Goal: Task Accomplishment & Management: Manage account settings

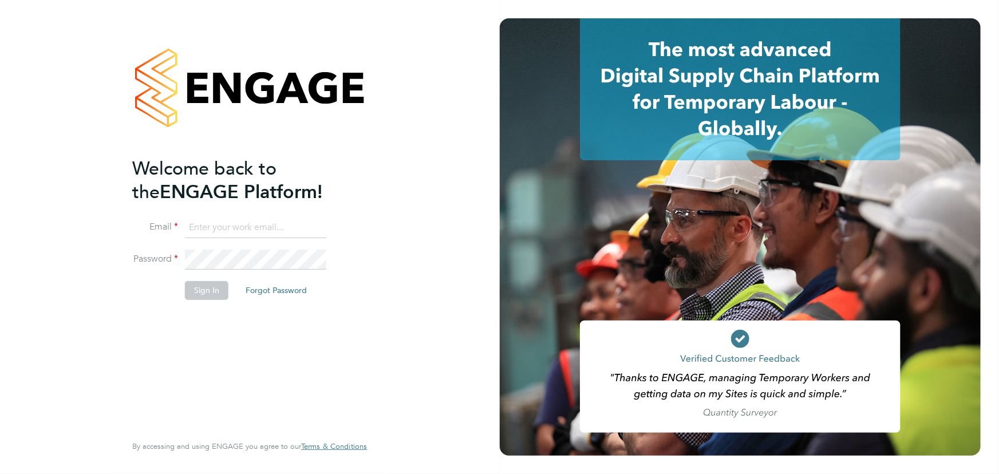
type input "jane.weitzman@mclarenresourcing.co.uk"
click at [223, 292] on button "Sign In" at bounding box center [207, 290] width 44 height 18
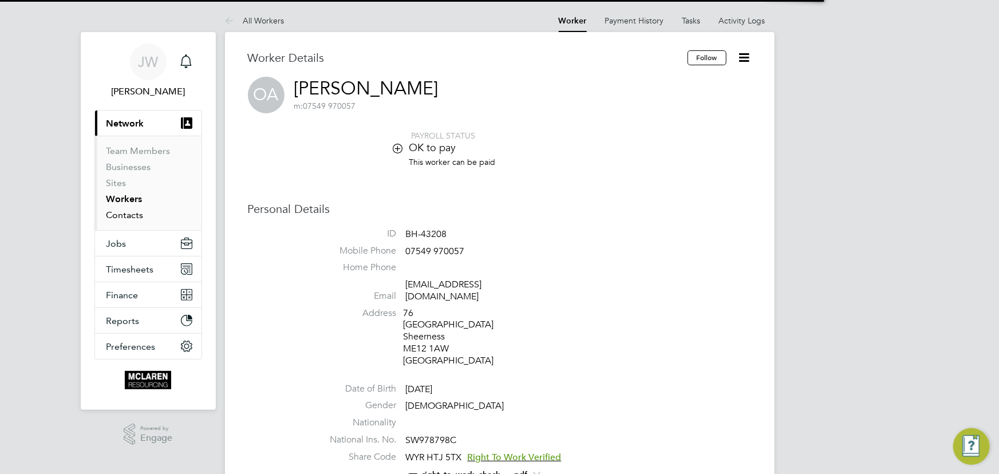
click at [124, 212] on link "Contacts" at bounding box center [125, 215] width 37 height 11
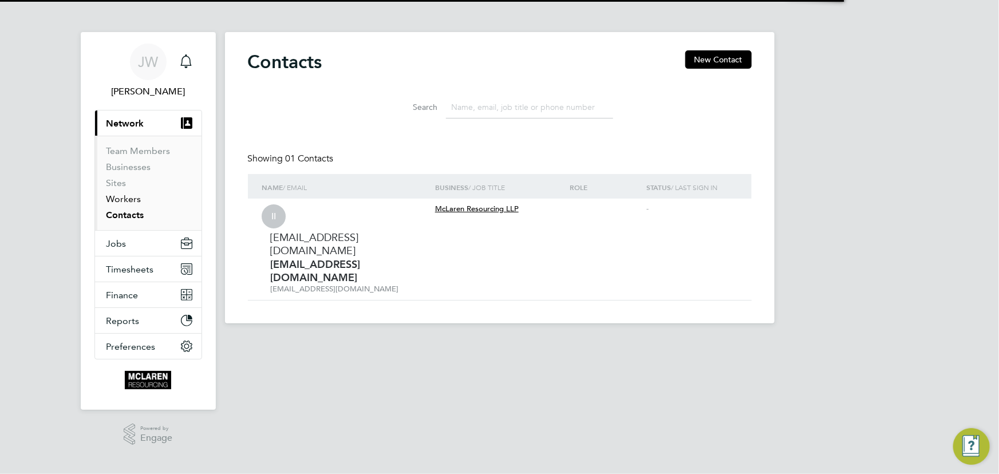
click at [122, 200] on link "Workers" at bounding box center [124, 199] width 35 height 11
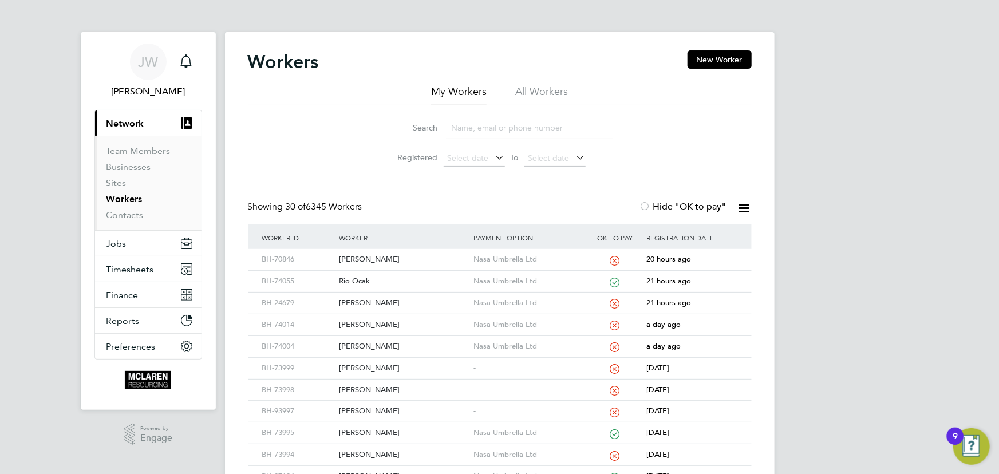
click at [452, 129] on input at bounding box center [529, 128] width 167 height 22
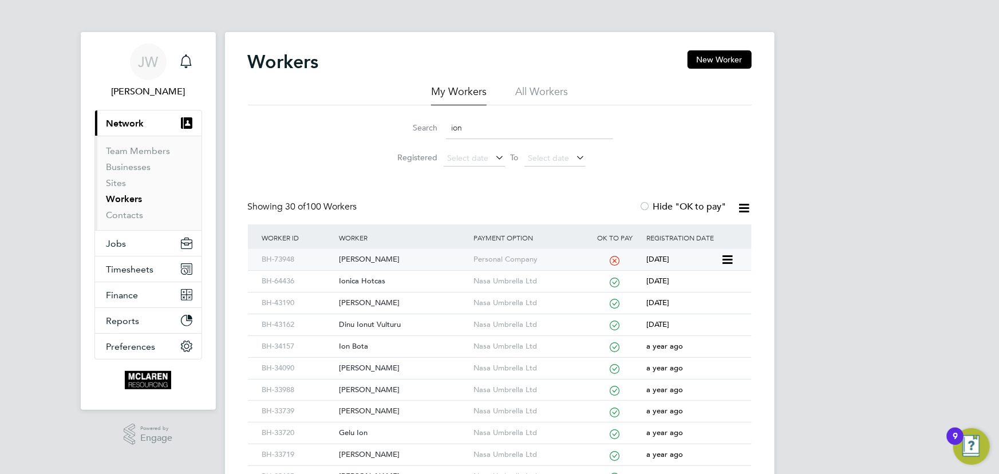
click at [361, 259] on div "Ion Danila" at bounding box center [403, 259] width 135 height 21
click at [470, 128] on input "ion" at bounding box center [529, 128] width 167 height 22
type input "iul"
click at [389, 258] on div "Iulian-Denis Cornea" at bounding box center [403, 259] width 135 height 21
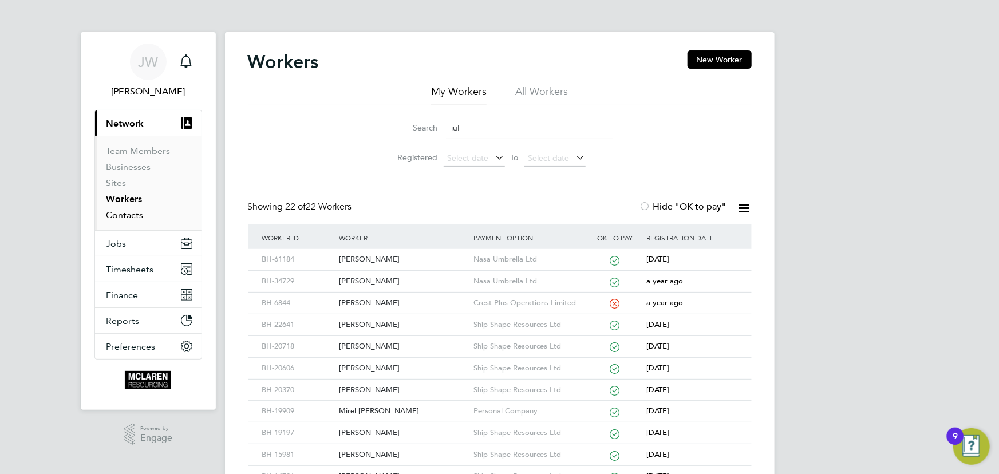
click at [127, 215] on link "Contacts" at bounding box center [125, 215] width 37 height 11
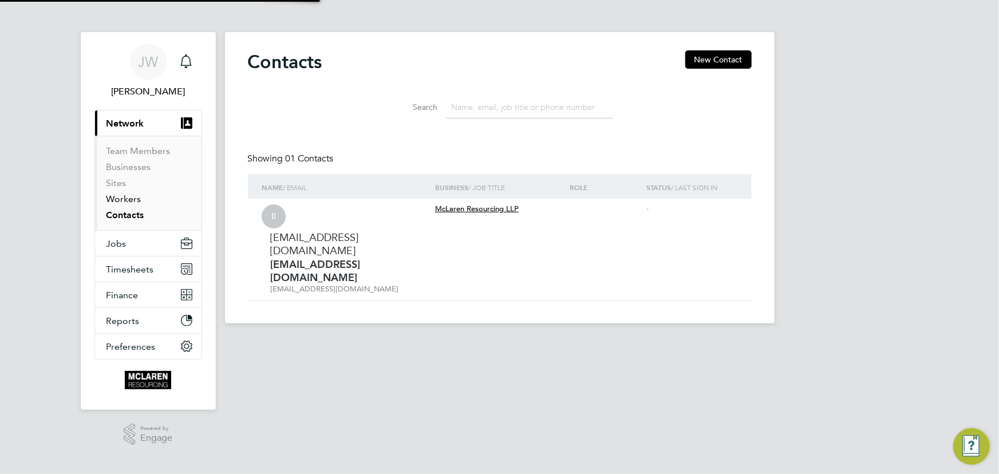
click at [124, 198] on link "Workers" at bounding box center [124, 199] width 35 height 11
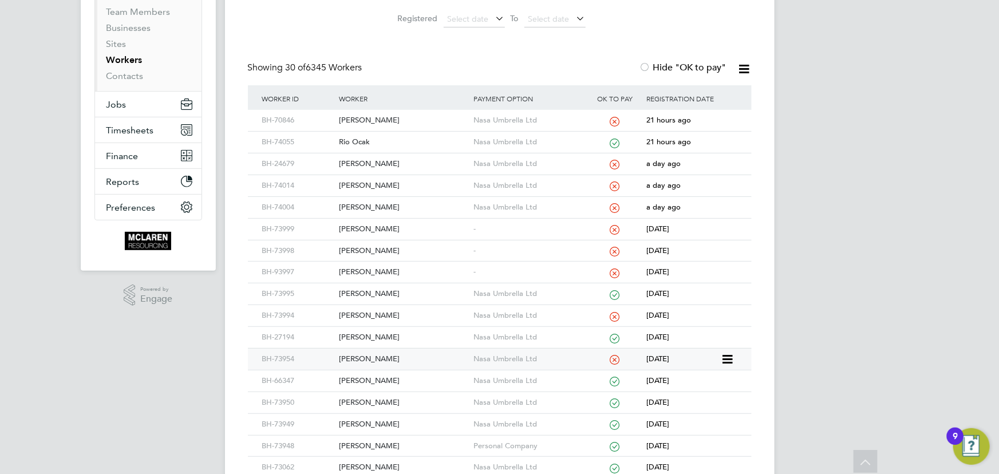
scroll to position [135, 0]
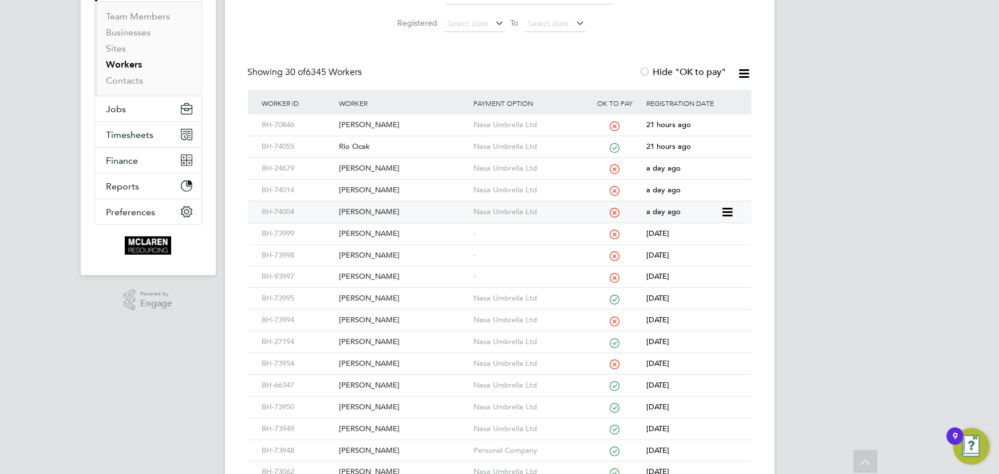
click at [372, 209] on div "Ronald Dickson" at bounding box center [403, 212] width 135 height 21
click at [361, 193] on div "Daniel Mcneill" at bounding box center [403, 190] width 135 height 21
click at [359, 167] on div "Sami Imam" at bounding box center [403, 168] width 135 height 21
click at [370, 123] on div "Reece O'Flaherty" at bounding box center [403, 125] width 135 height 21
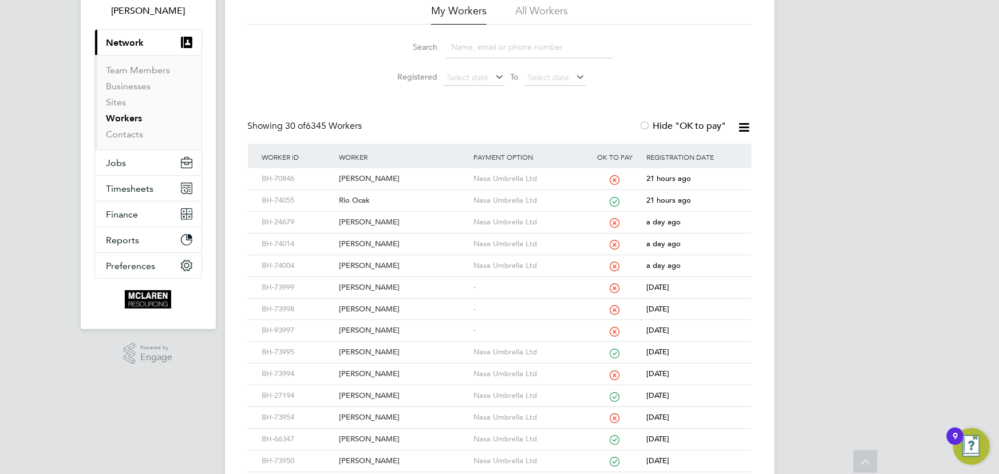
scroll to position [30, 0]
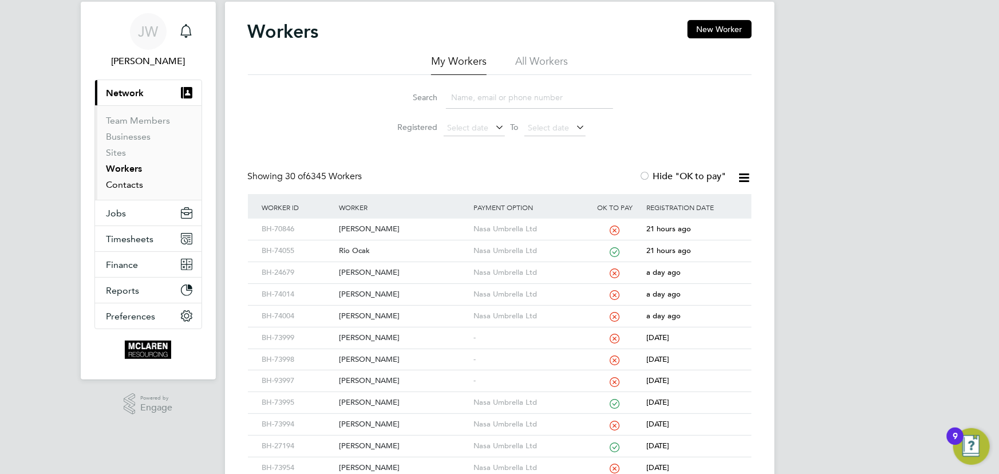
click at [123, 183] on link "Contacts" at bounding box center [125, 184] width 37 height 11
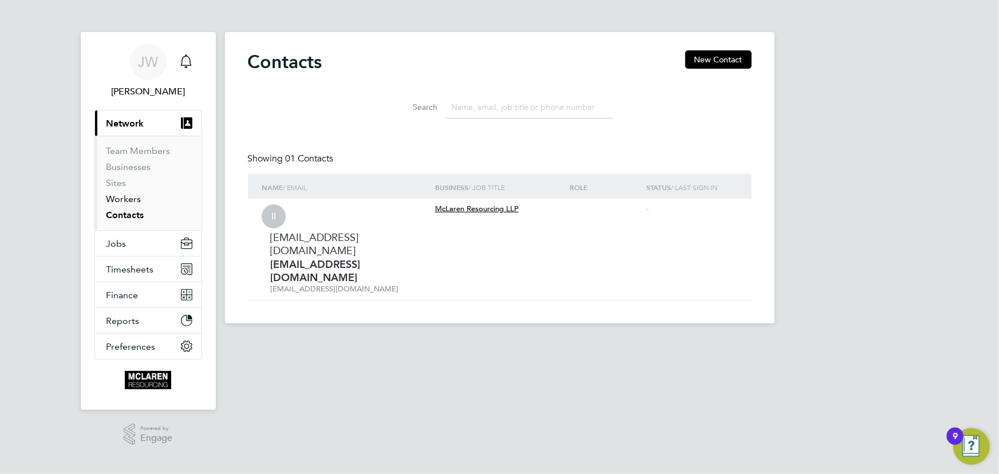
click at [124, 200] on link "Workers" at bounding box center [124, 199] width 35 height 11
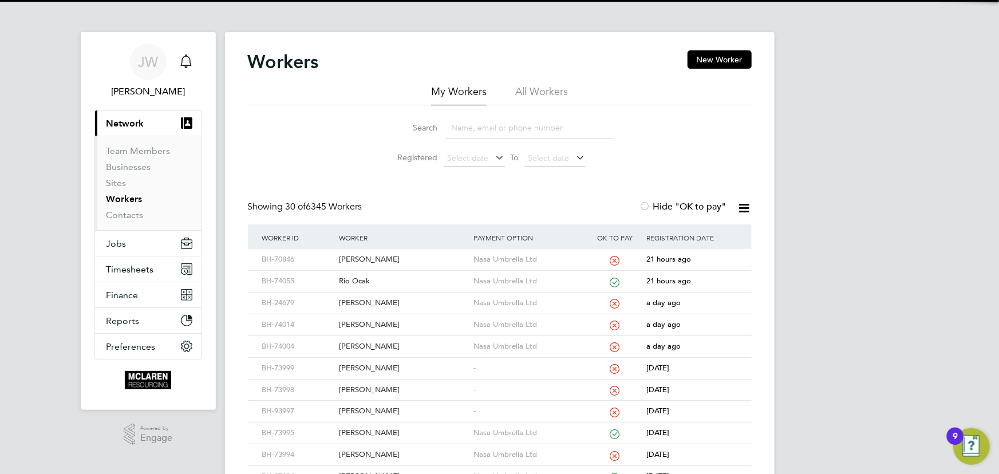
click at [479, 137] on input at bounding box center [529, 128] width 167 height 22
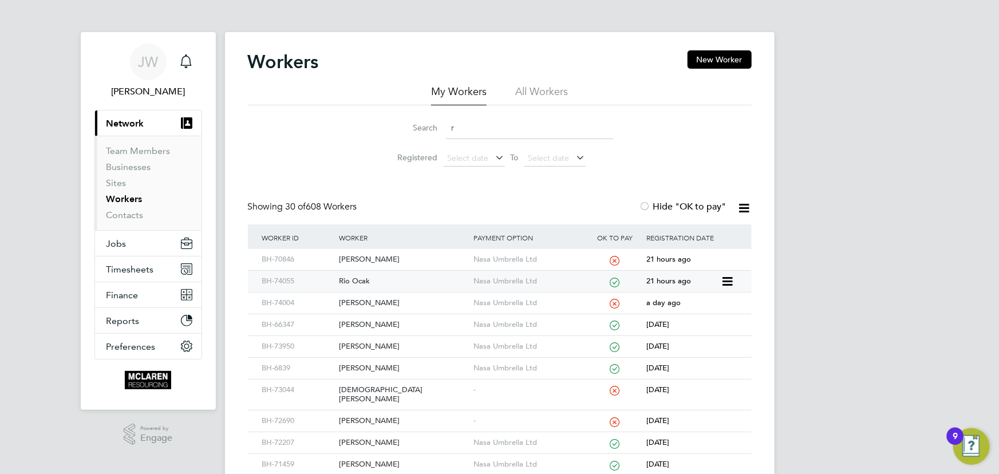
type input "r"
click at [370, 280] on div "Rio Ocak" at bounding box center [403, 281] width 135 height 21
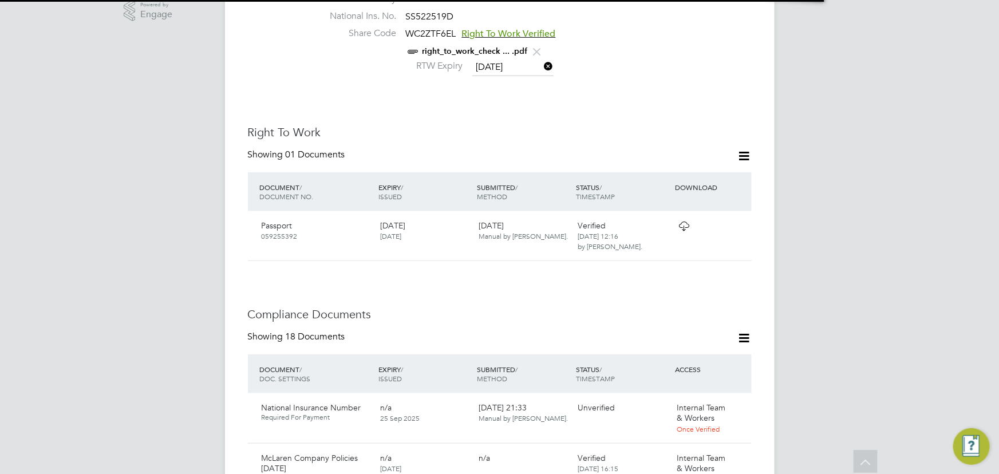
scroll to position [624, 0]
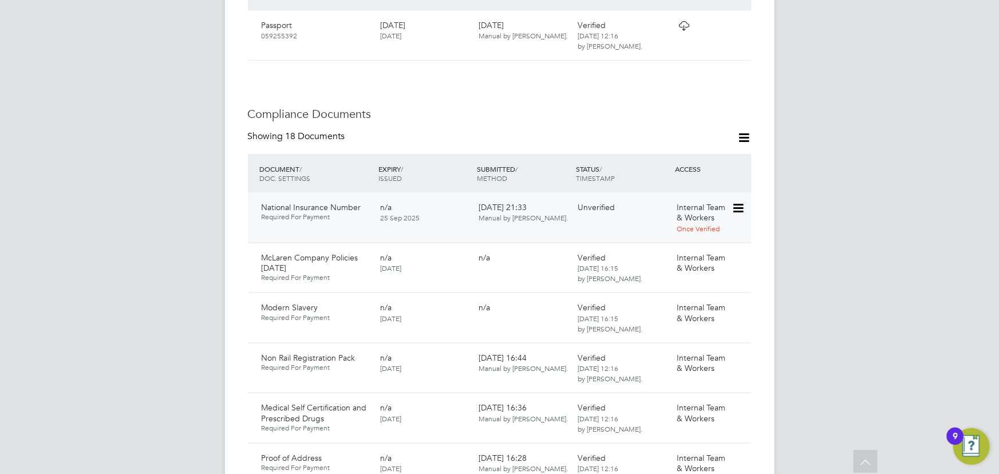
click at [739, 202] on icon at bounding box center [737, 209] width 11 height 14
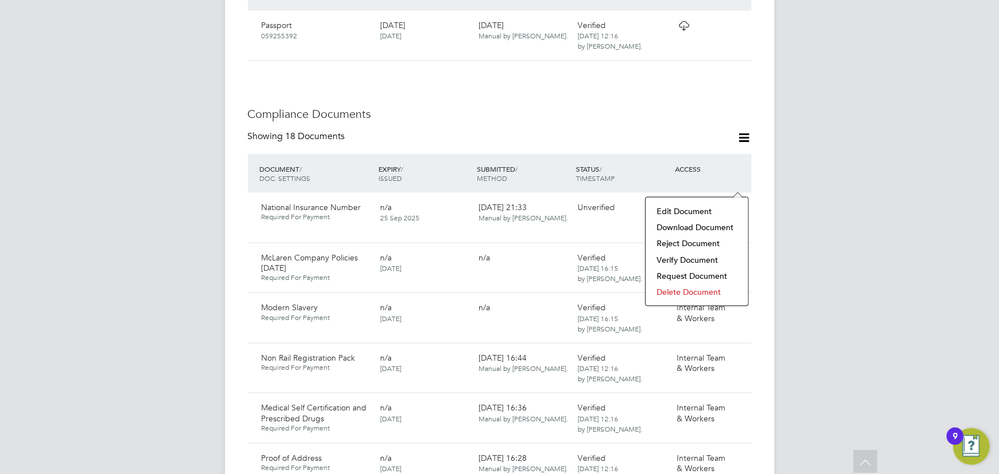
click at [696, 226] on li "Download Document" at bounding box center [697, 227] width 91 height 16
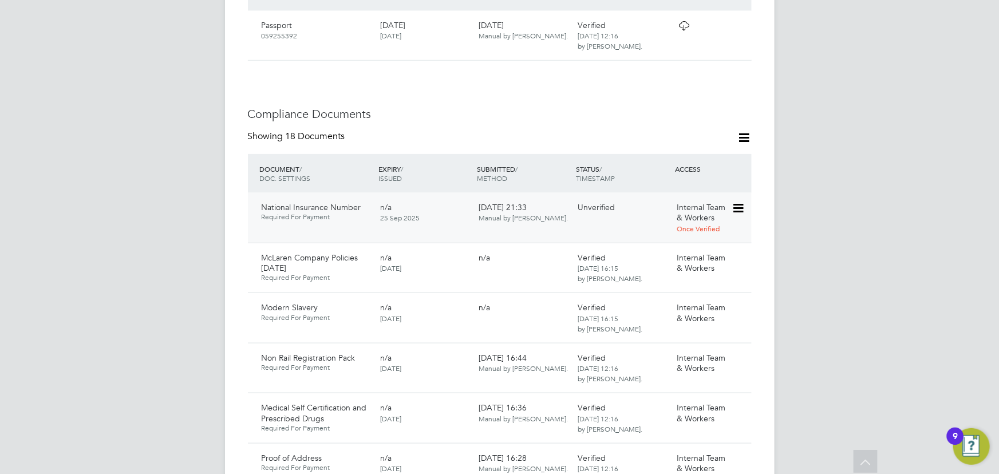
click at [743, 202] on icon at bounding box center [737, 209] width 11 height 14
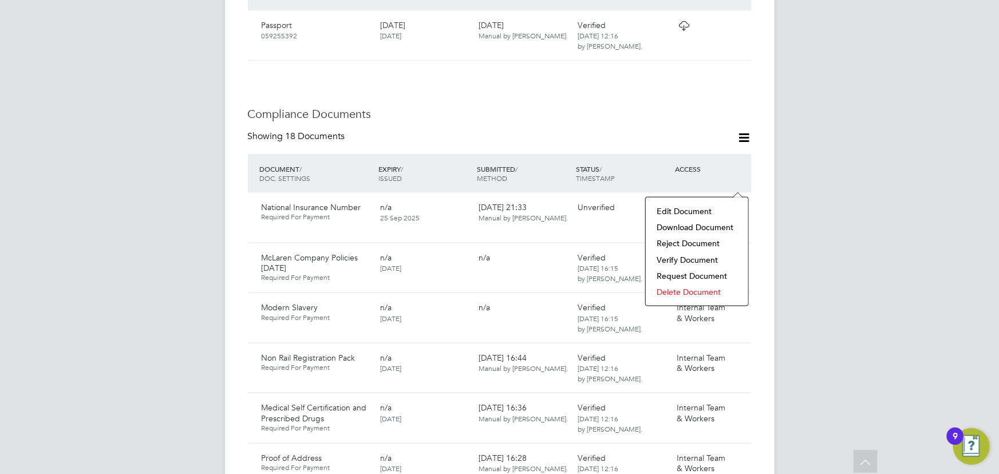
click at [676, 257] on li "Verify Document" at bounding box center [697, 260] width 91 height 16
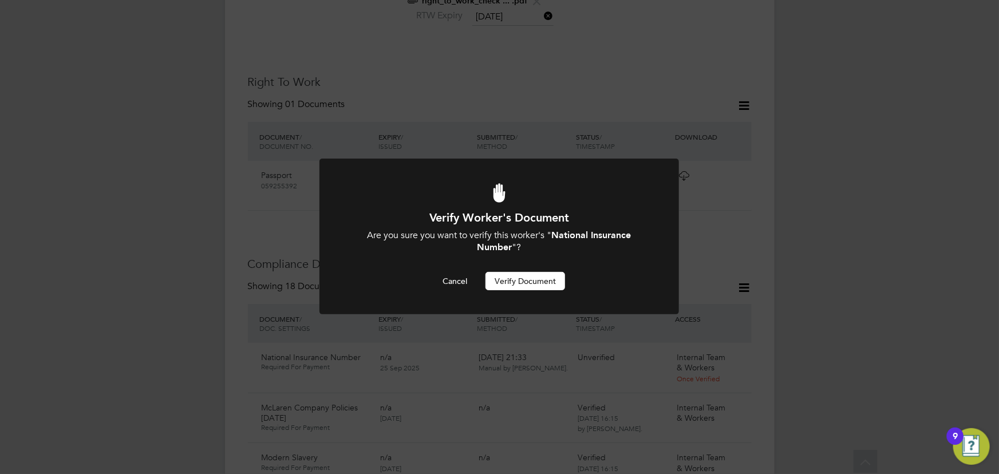
scroll to position [0, 0]
click at [538, 281] on button "Verify Document" at bounding box center [526, 281] width 80 height 18
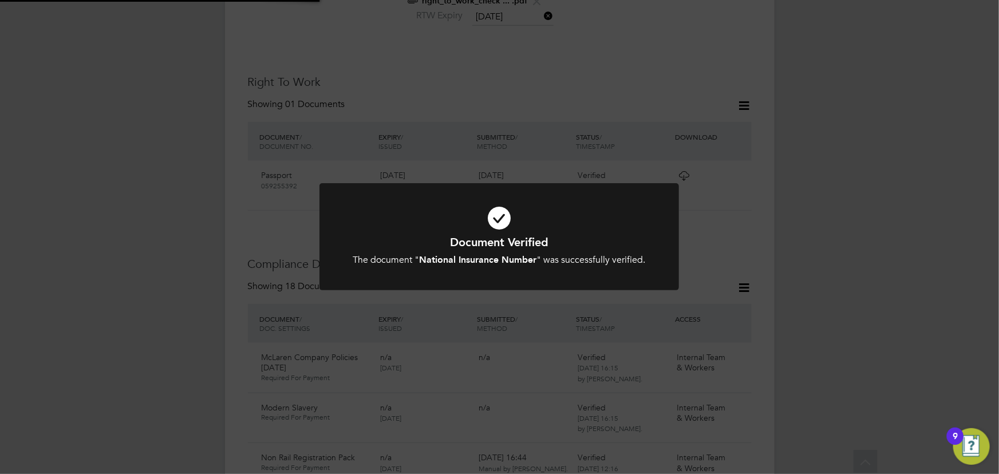
click at [871, 240] on div "Document Verified The document " National Insurance Number " was successfully v…" at bounding box center [499, 237] width 999 height 474
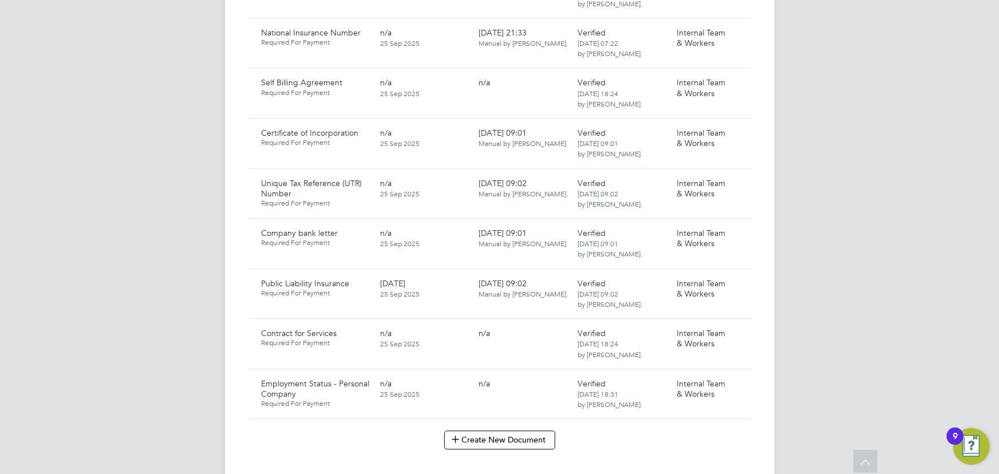
scroll to position [1307, 0]
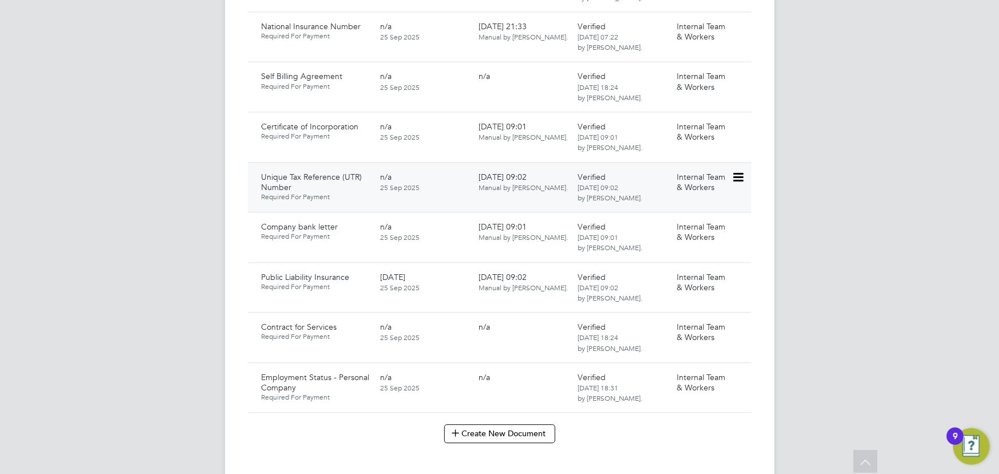
click at [740, 171] on icon at bounding box center [737, 178] width 11 height 14
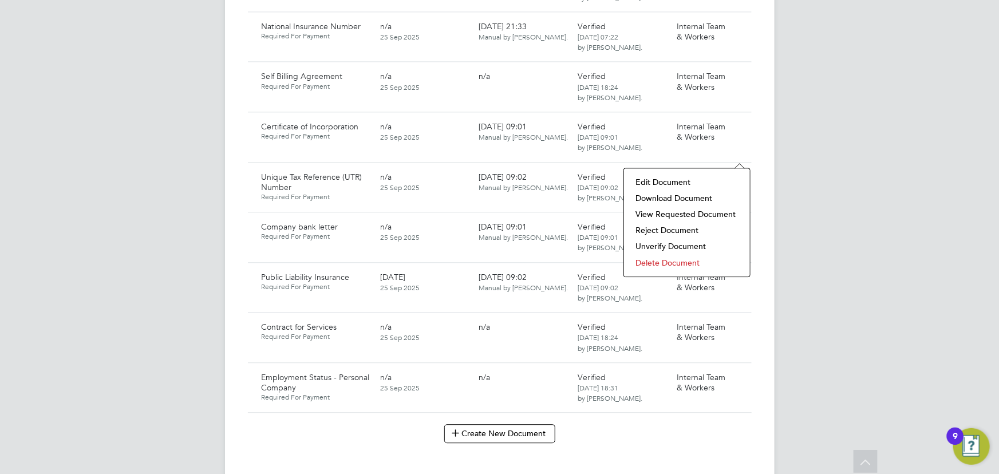
click at [675, 198] on li "Download Document" at bounding box center [687, 198] width 115 height 16
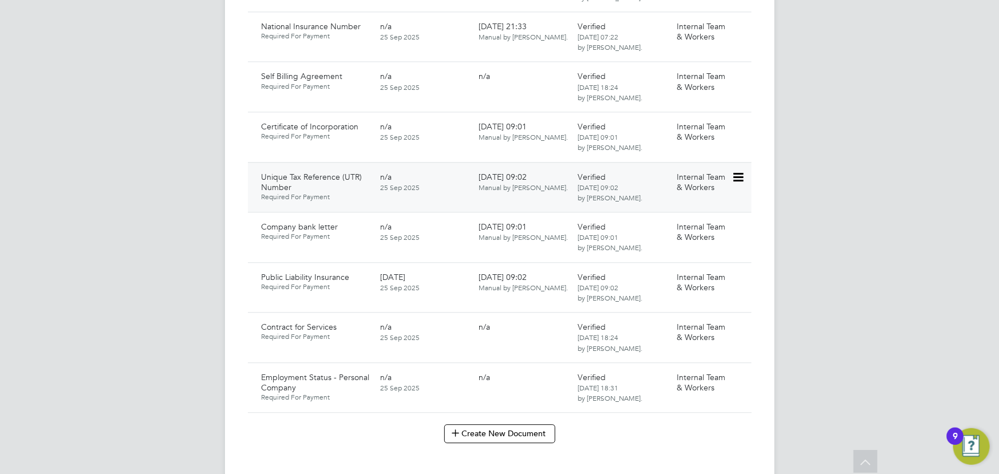
click at [742, 171] on icon at bounding box center [737, 178] width 11 height 14
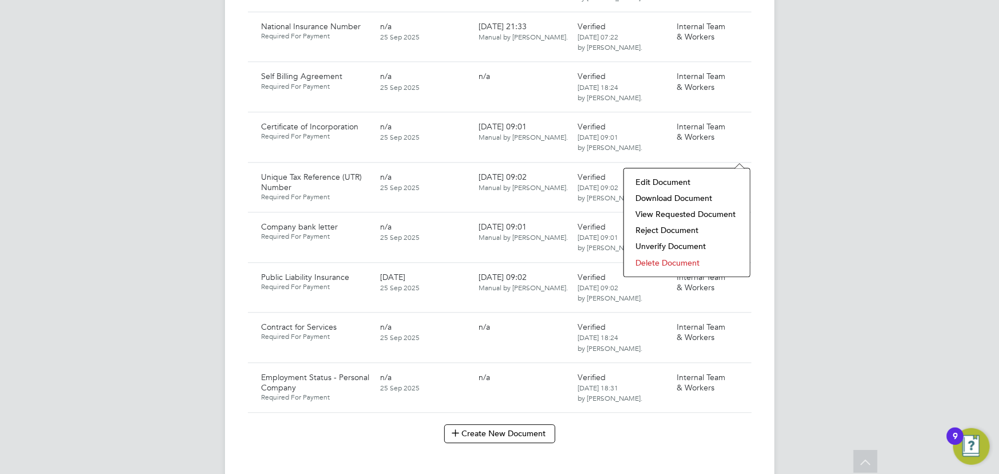
click at [674, 263] on li "Delete Document" at bounding box center [687, 263] width 115 height 16
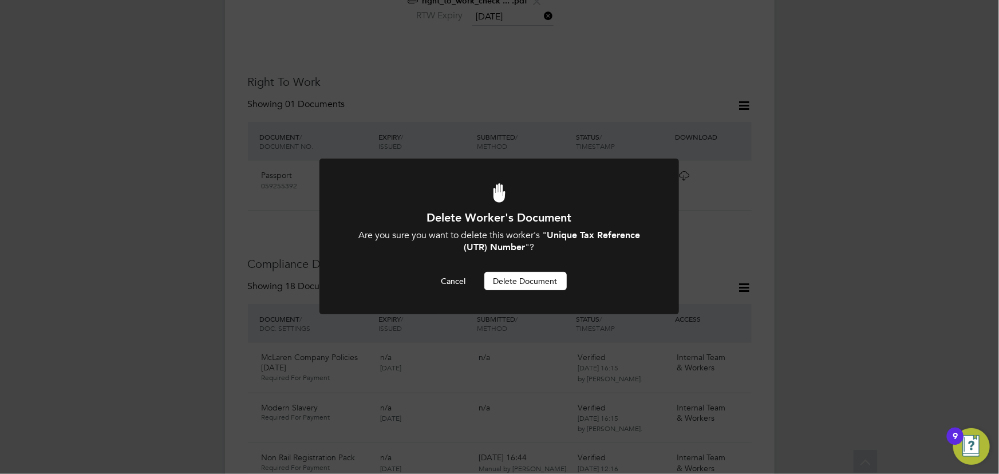
drag, startPoint x: 503, startPoint y: 282, endPoint x: 739, endPoint y: 216, distance: 244.4
click at [504, 282] on button "Delete Document" at bounding box center [525, 281] width 82 height 18
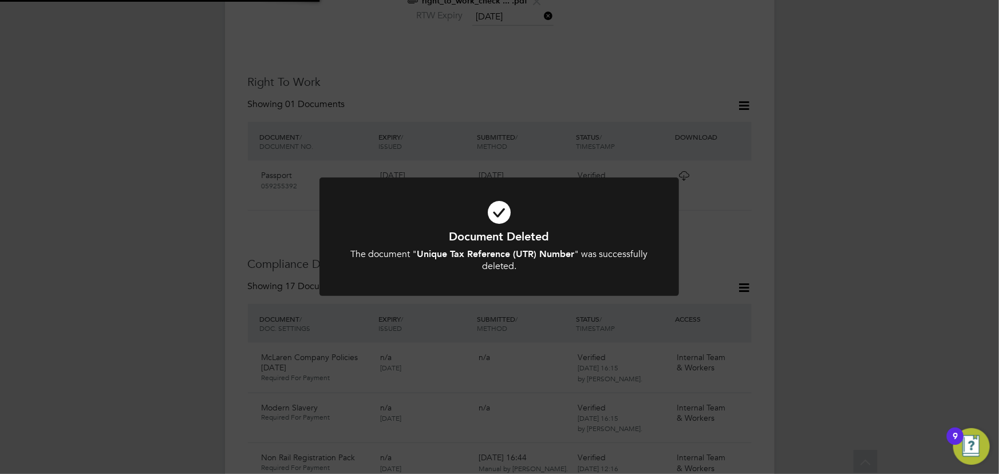
click at [808, 188] on div "Document Deleted The document " Unique Tax Reference (UTR) Number " was success…" at bounding box center [499, 237] width 999 height 474
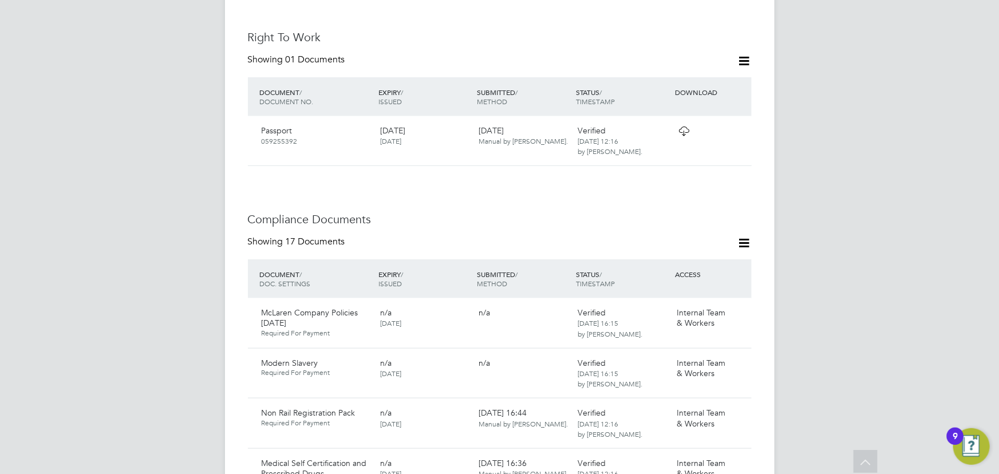
scroll to position [578, 0]
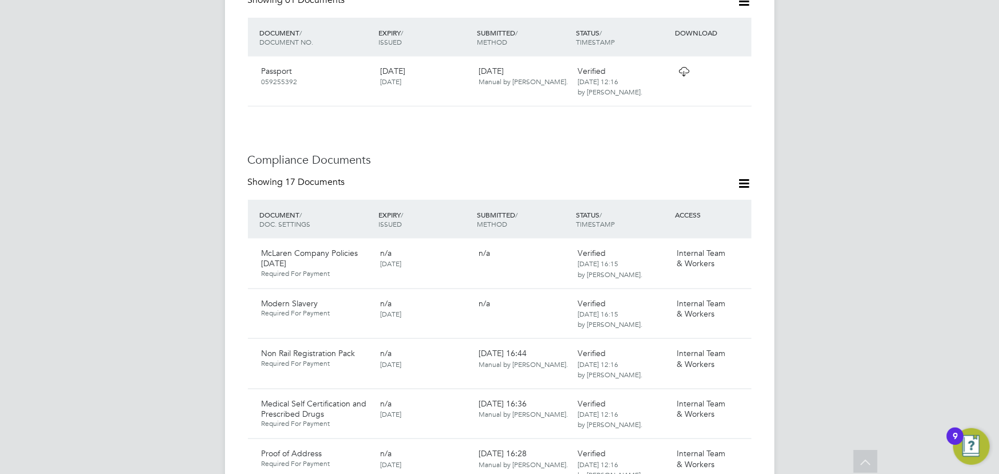
click at [740, 176] on icon at bounding box center [745, 183] width 14 height 14
click at [731, 186] on li "Document Settings" at bounding box center [707, 187] width 84 height 16
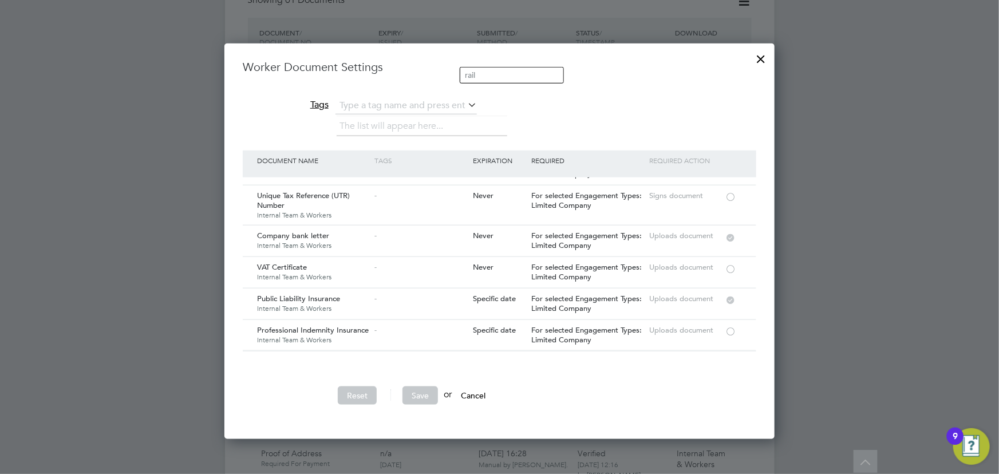
scroll to position [940, 0]
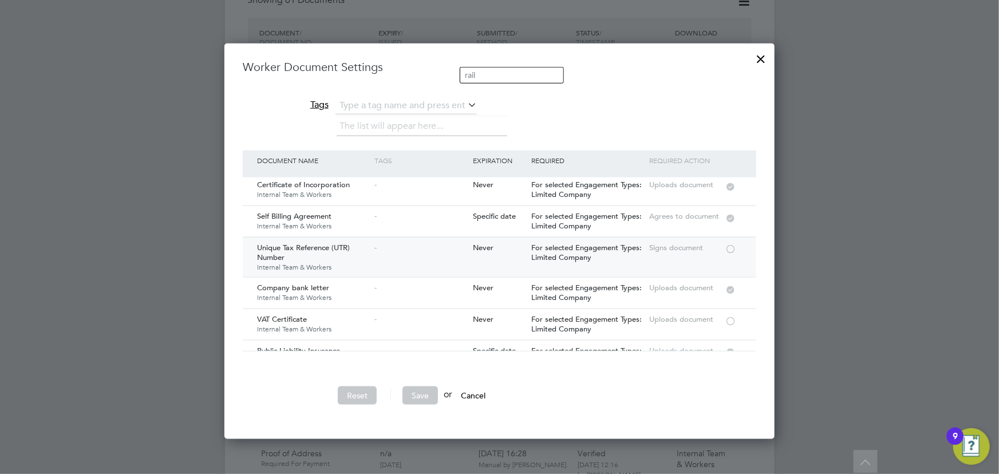
click at [737, 238] on div at bounding box center [734, 248] width 19 height 20
click at [421, 399] on button "Save" at bounding box center [421, 396] width 36 height 18
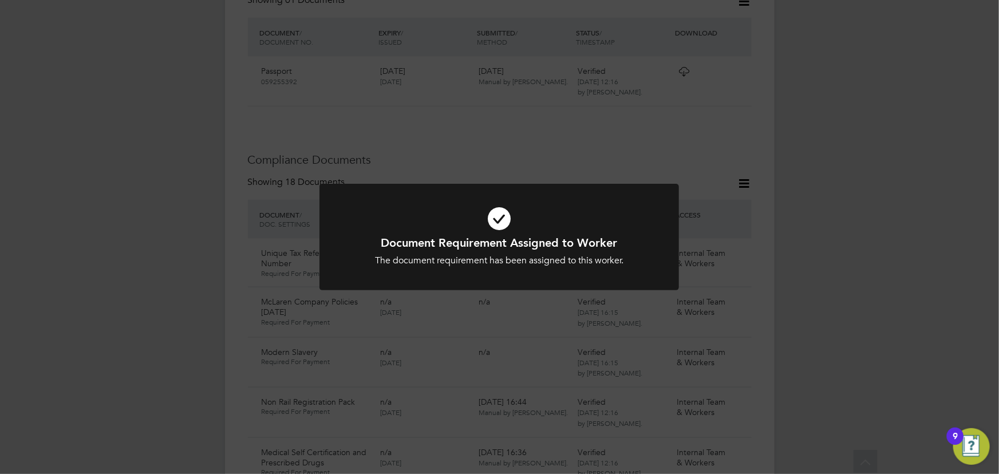
click at [804, 356] on div "Document Requirement Assigned to Worker The document requirement has been assig…" at bounding box center [499, 237] width 999 height 474
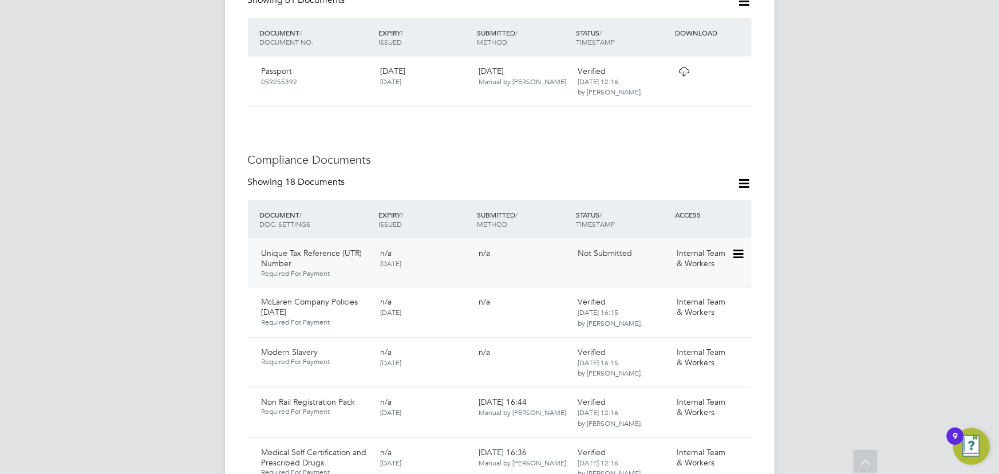
click at [736, 247] on icon at bounding box center [737, 254] width 11 height 14
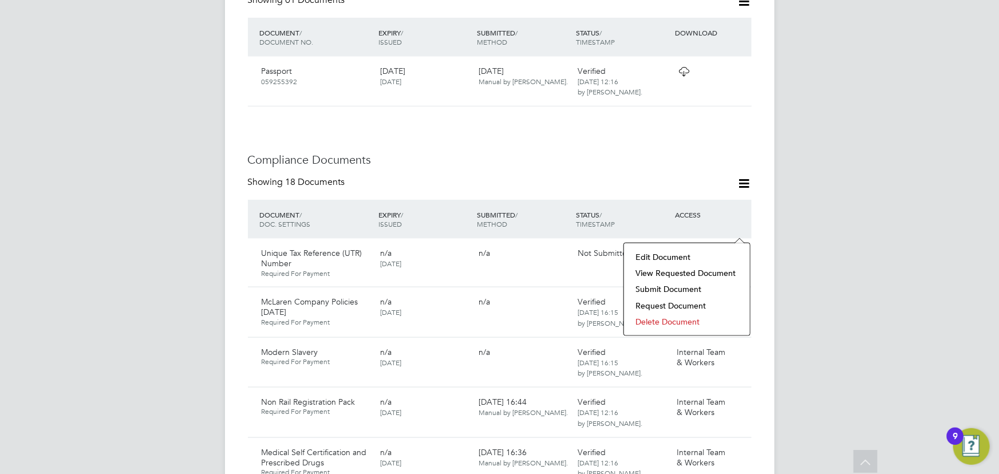
click at [699, 274] on li "View Requested Document" at bounding box center [687, 273] width 115 height 16
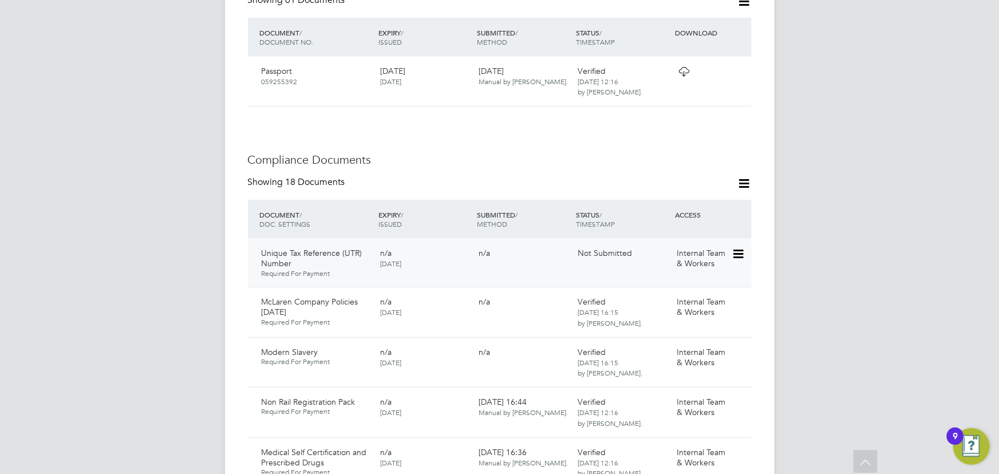
click at [741, 247] on icon at bounding box center [737, 254] width 11 height 14
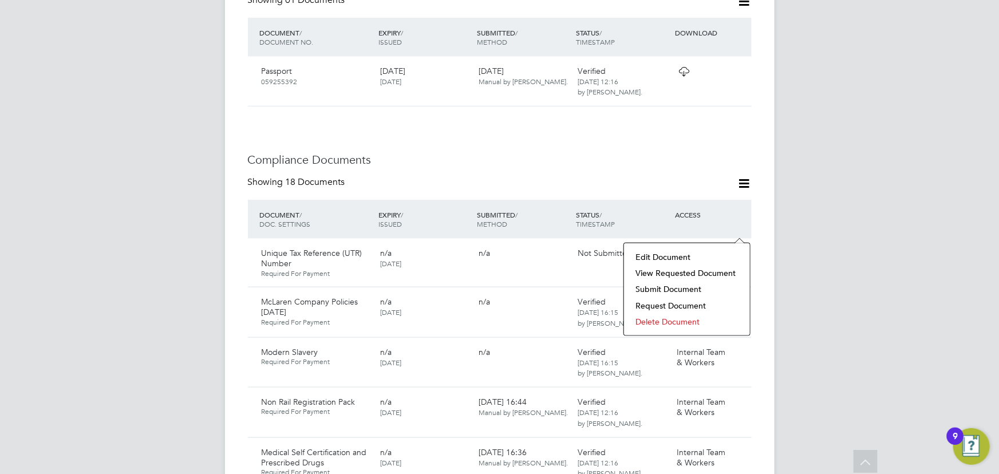
click at [654, 292] on li "Submit Document" at bounding box center [687, 289] width 115 height 16
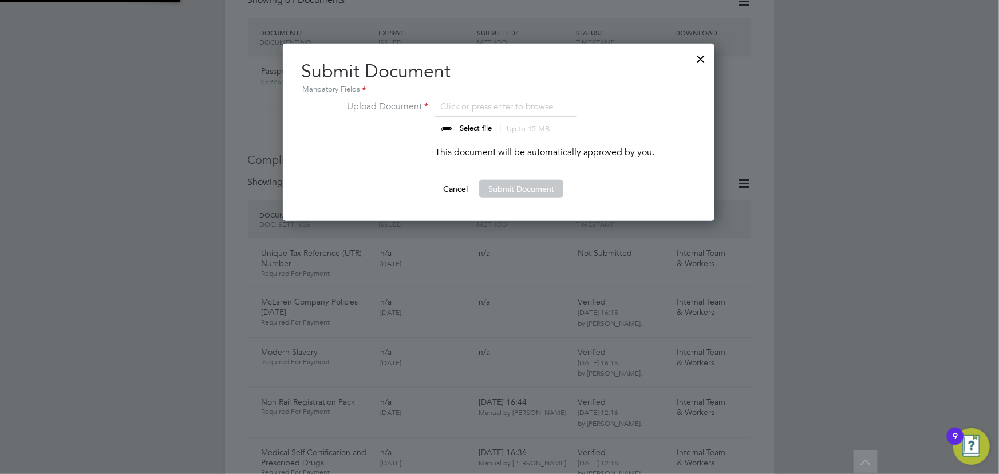
scroll to position [178, 433]
click at [479, 125] on input "file" at bounding box center [487, 117] width 180 height 34
type input "C:\fakepath\Unique Tax Reference (UTR) (3).docx"
click at [555, 186] on button "Submit Document" at bounding box center [521, 189] width 84 height 18
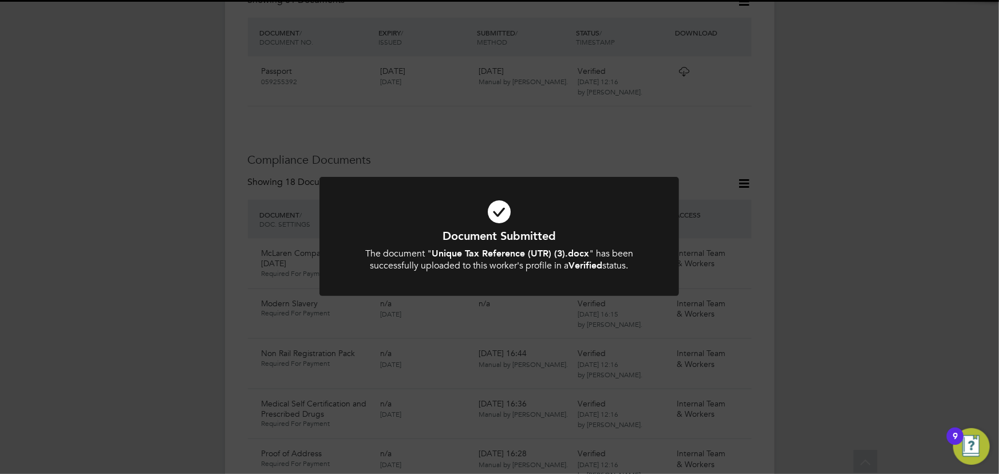
click at [902, 223] on div "Document Submitted The document " Unique Tax Reference (UTR) (3).docx " has bee…" at bounding box center [499, 237] width 999 height 474
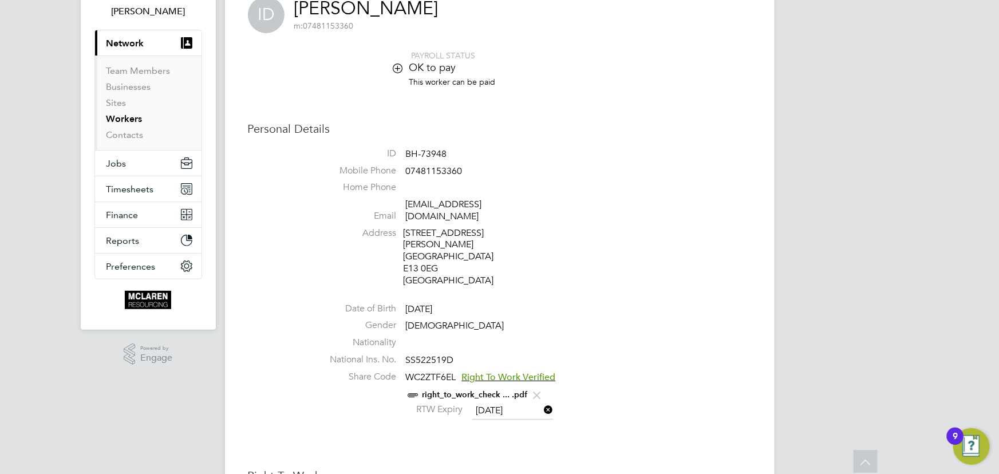
scroll to position [0, 0]
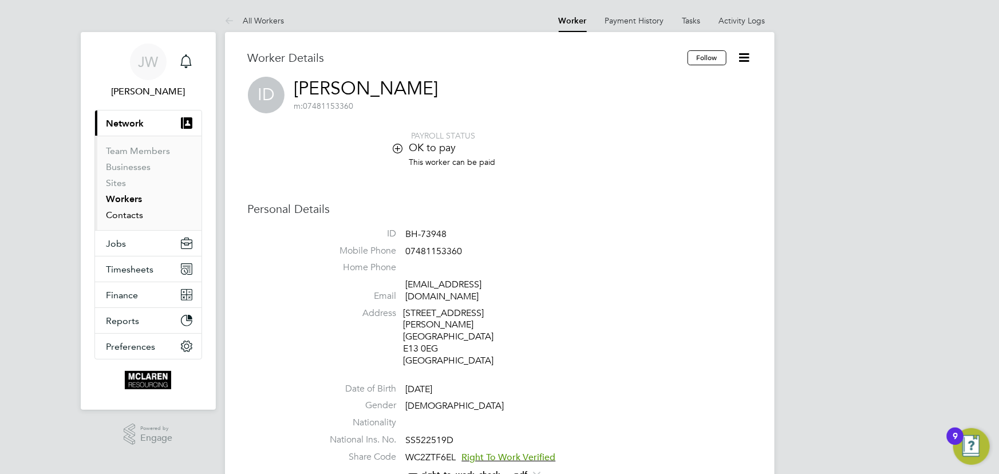
click at [131, 215] on link "Contacts" at bounding box center [125, 215] width 37 height 11
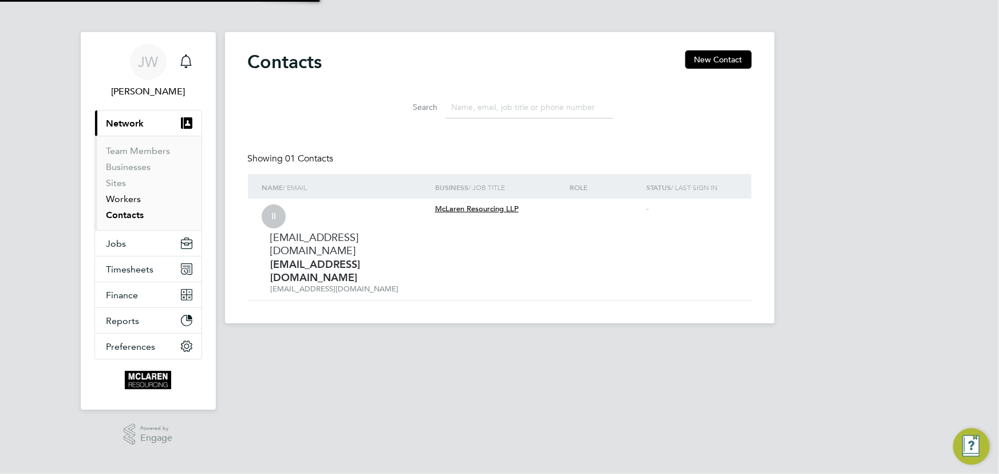
click at [131, 200] on link "Workers" at bounding box center [124, 199] width 35 height 11
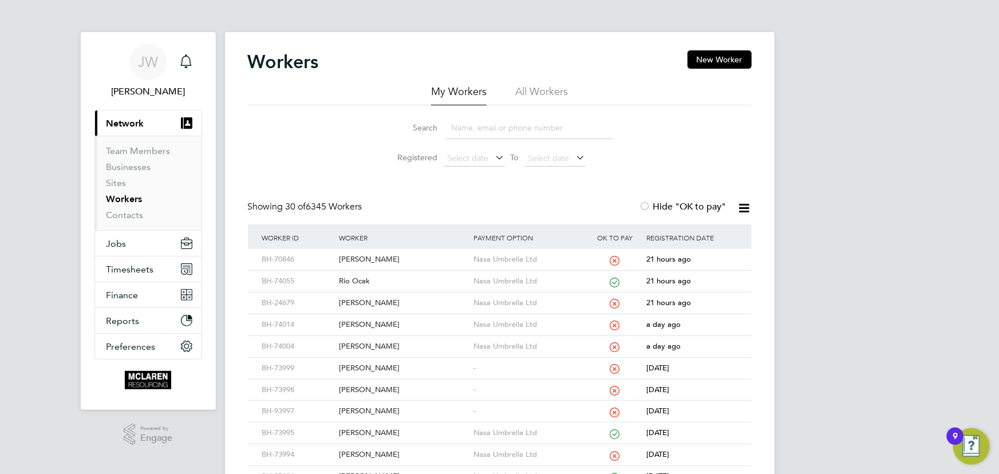
click at [476, 135] on input at bounding box center [529, 128] width 167 height 22
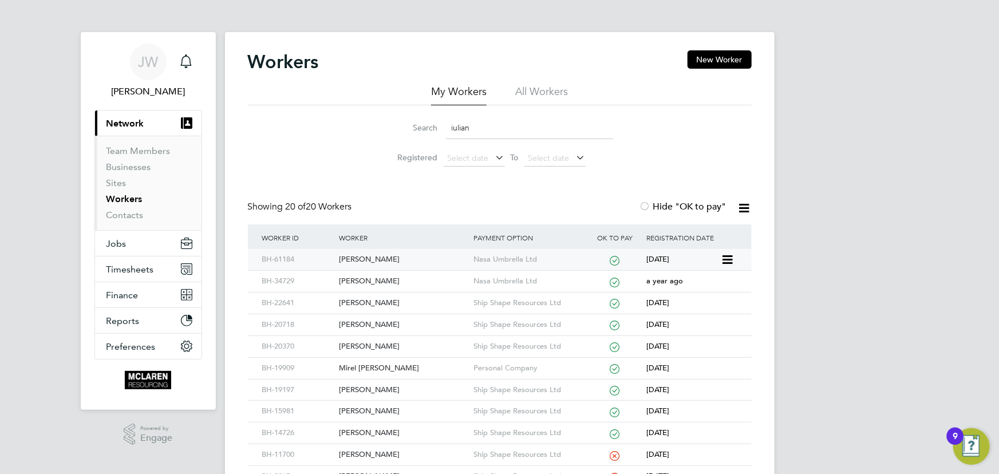
type input "iulian"
click at [366, 265] on div "Iulian-Denis Cornea" at bounding box center [403, 259] width 135 height 21
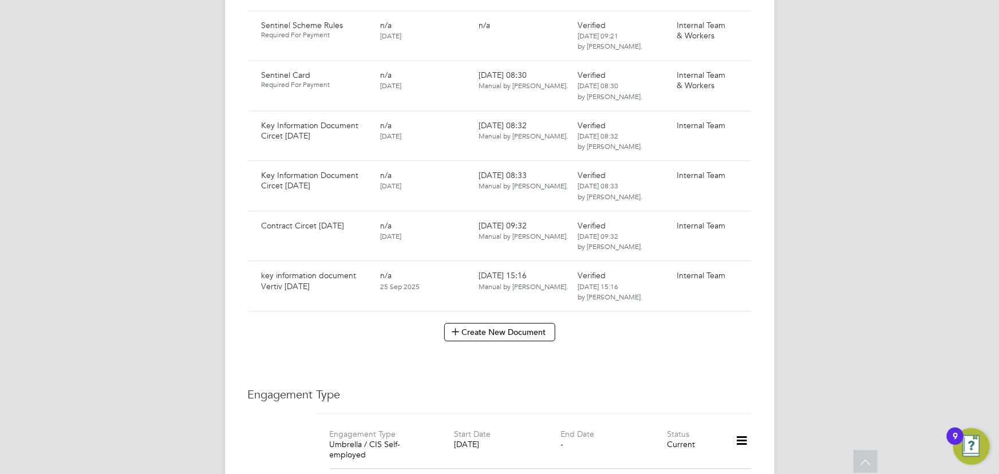
scroll to position [1353, 0]
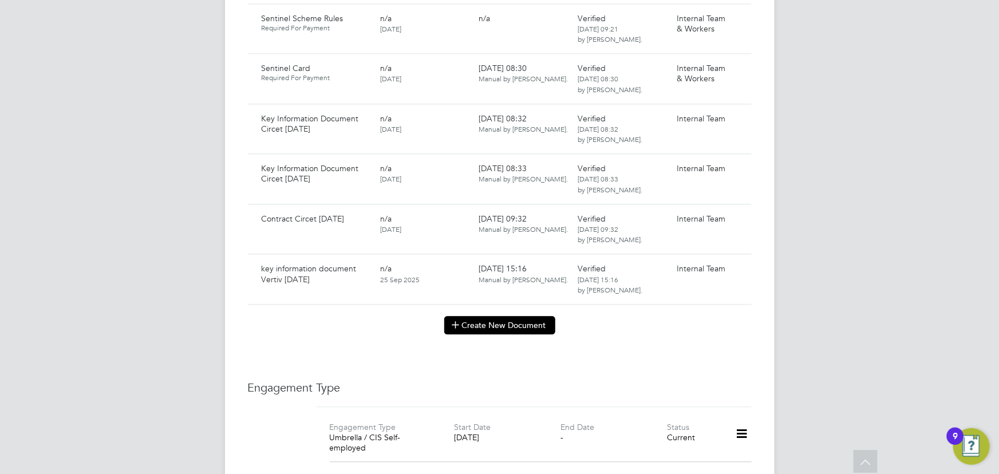
click at [489, 317] on button "Create New Document" at bounding box center [499, 325] width 111 height 18
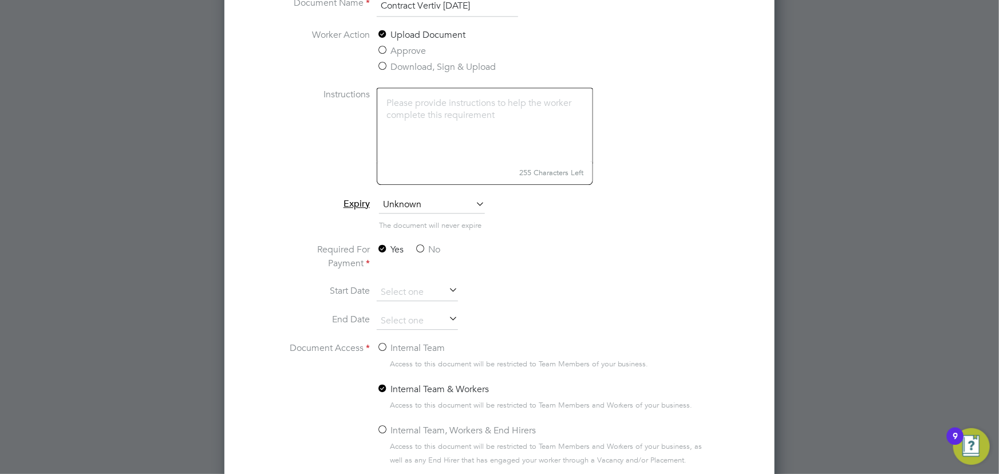
scroll to position [1561, 0]
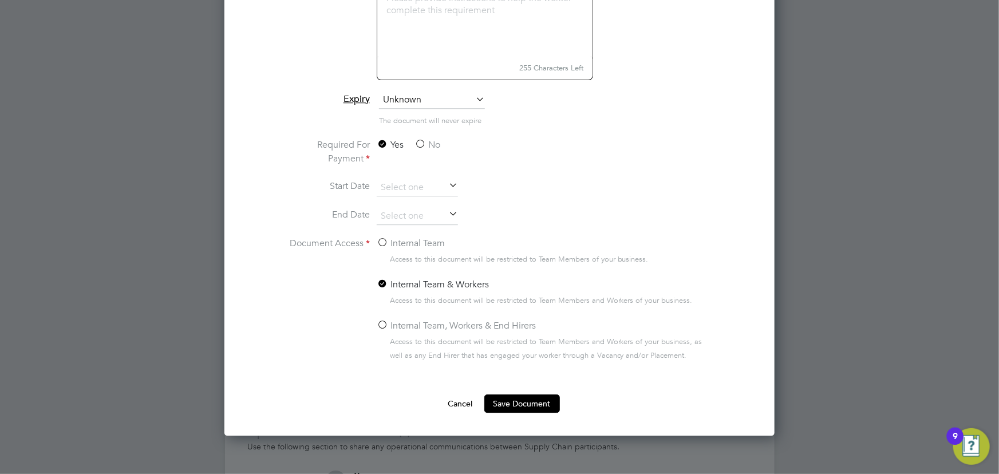
type input "Contract Vertiv [DATE]"
click at [427, 140] on label "No" at bounding box center [428, 145] width 26 height 14
click at [0, 0] on input "No" at bounding box center [0, 0] width 0 height 0
click at [402, 244] on label "Internal Team" at bounding box center [411, 243] width 68 height 14
click at [0, 0] on input "Internal Team" at bounding box center [0, 0] width 0 height 0
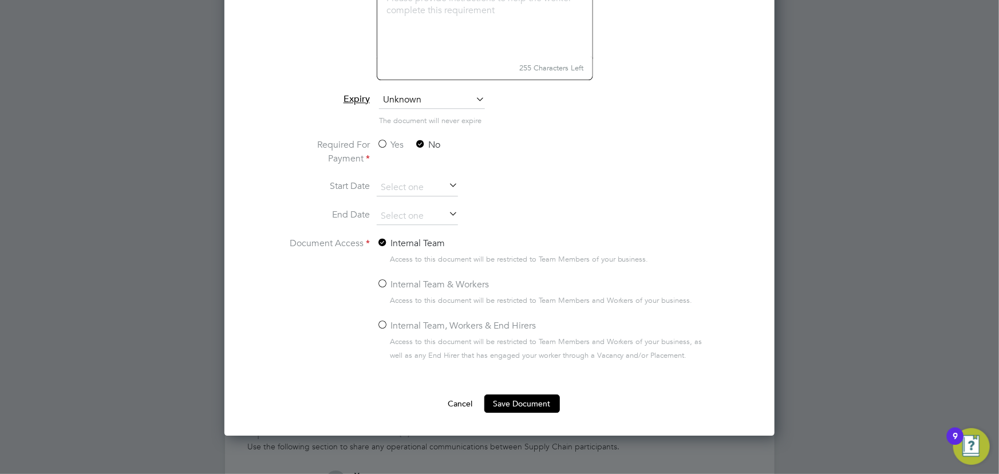
click at [515, 401] on button "Save Document" at bounding box center [522, 404] width 76 height 18
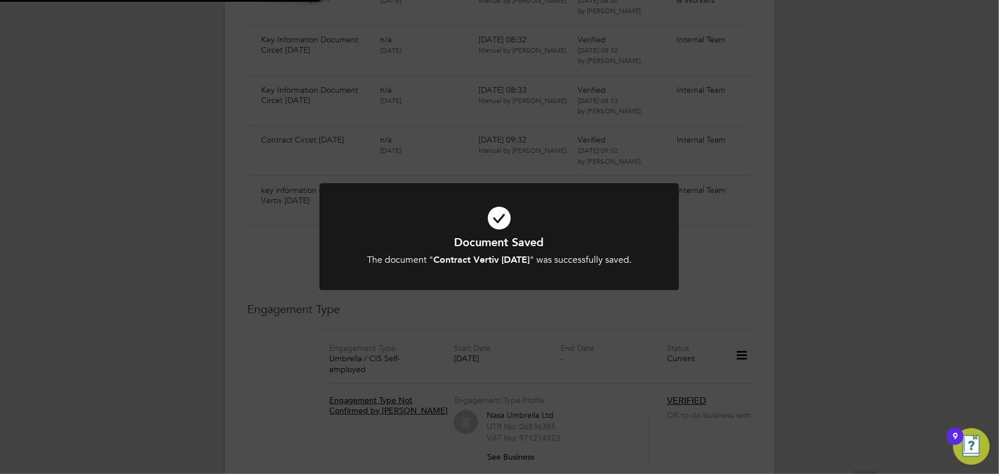
scroll to position [1353, 0]
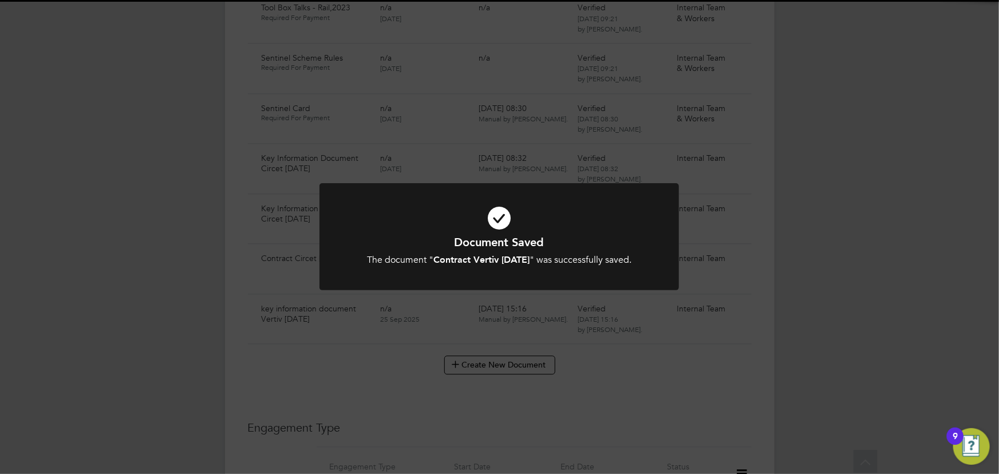
click at [810, 316] on div "Document Saved The document " Contract Vertiv 24.09.25 " was successfully saved…" at bounding box center [499, 237] width 999 height 474
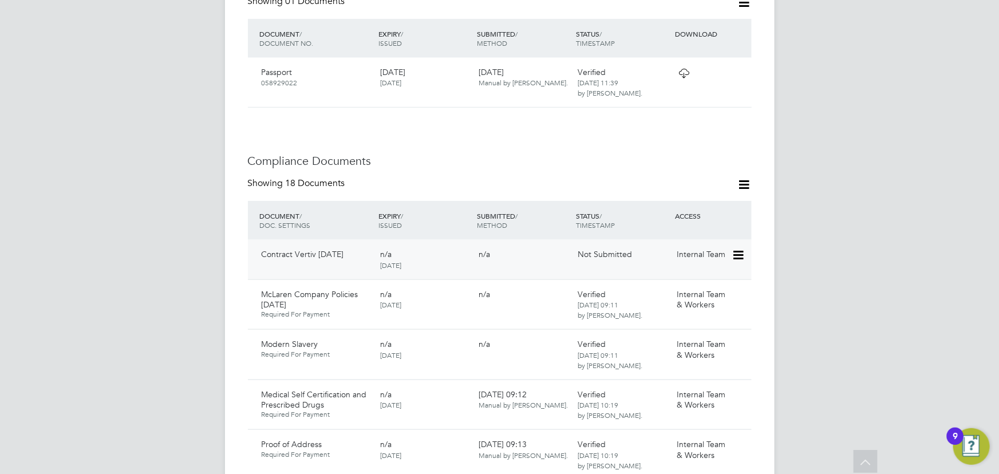
scroll to position [573, 0]
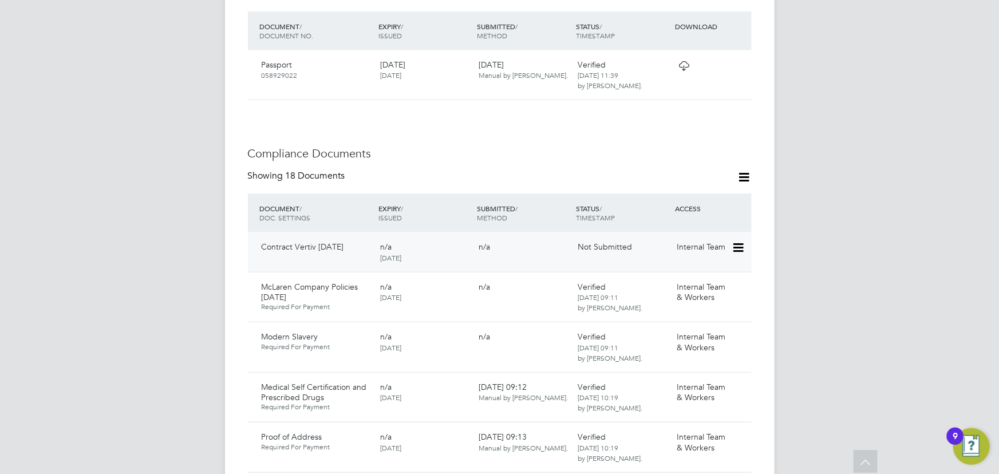
click at [739, 241] on icon at bounding box center [737, 248] width 11 height 14
click at [701, 277] on li "Submit Document" at bounding box center [703, 279] width 80 height 16
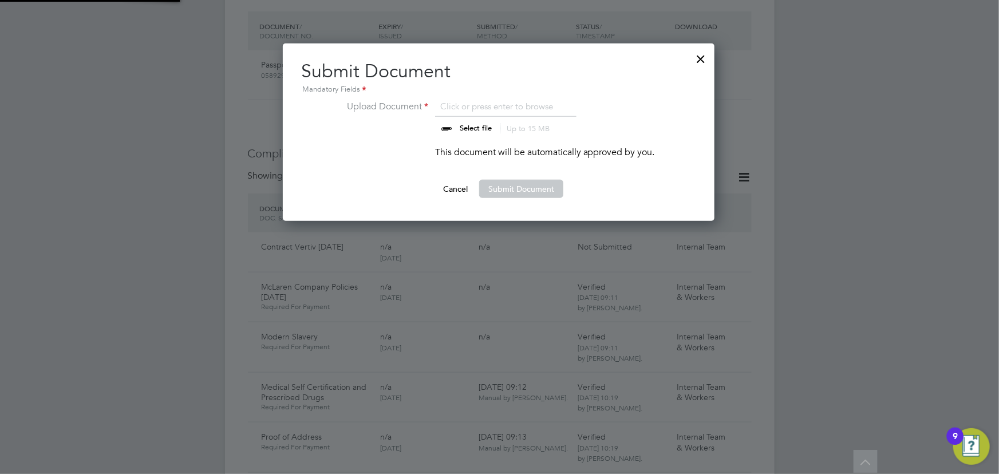
scroll to position [178, 433]
click at [475, 125] on input "file" at bounding box center [487, 117] width 180 height 34
type input "C:\fakepath\Complete_with_Docusign_Candidate_Terms_CIS_I (1).pdf"
click at [522, 187] on button "Submit Document" at bounding box center [521, 189] width 84 height 18
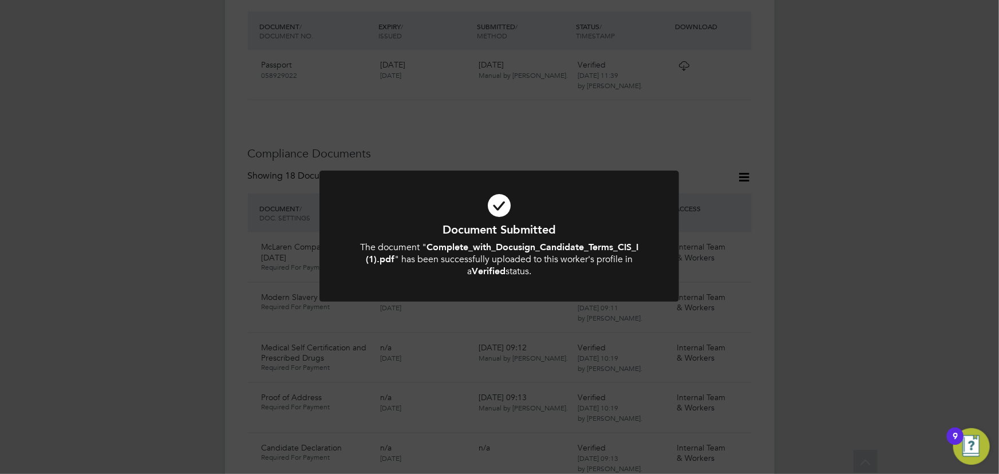
click at [865, 239] on div "Document Submitted The document " Complete_with_Docusign_Candidate_Terms_CIS_I …" at bounding box center [499, 237] width 999 height 474
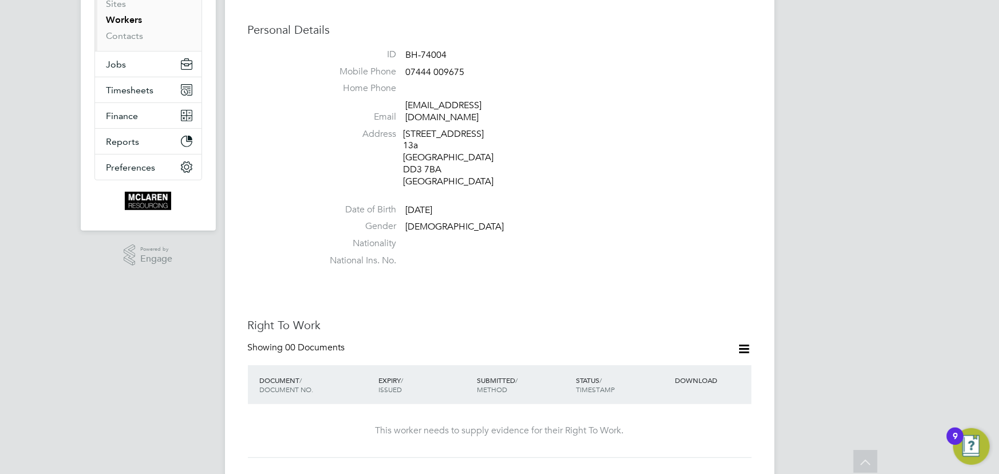
scroll to position [52, 0]
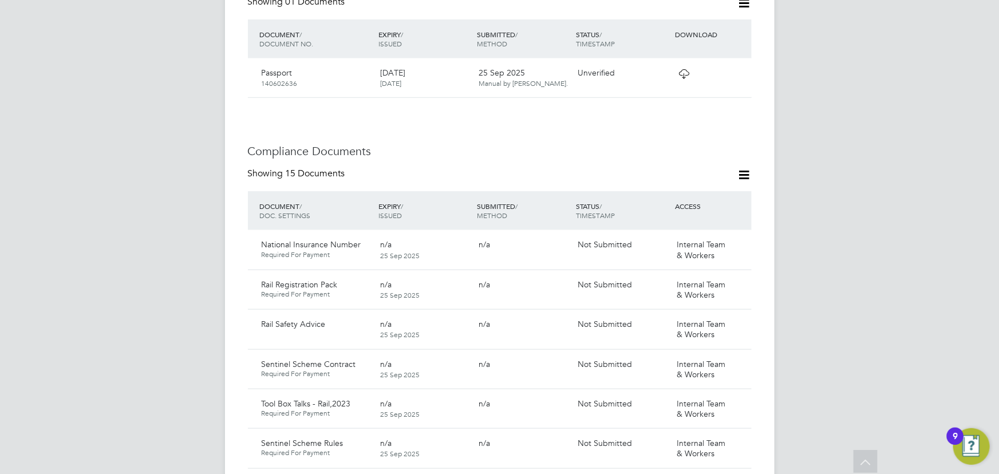
scroll to position [364, 0]
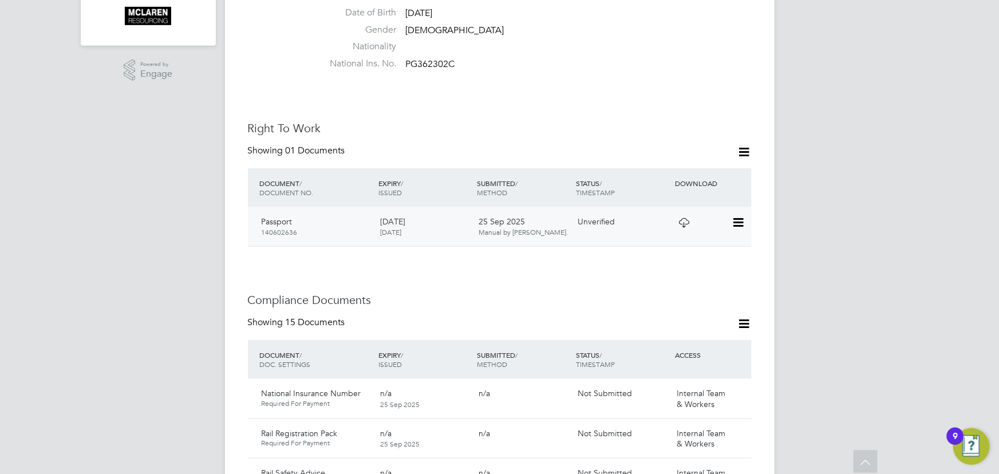
click at [736, 216] on icon at bounding box center [737, 223] width 11 height 14
click at [668, 291] on li "View Details" at bounding box center [701, 293] width 84 height 16
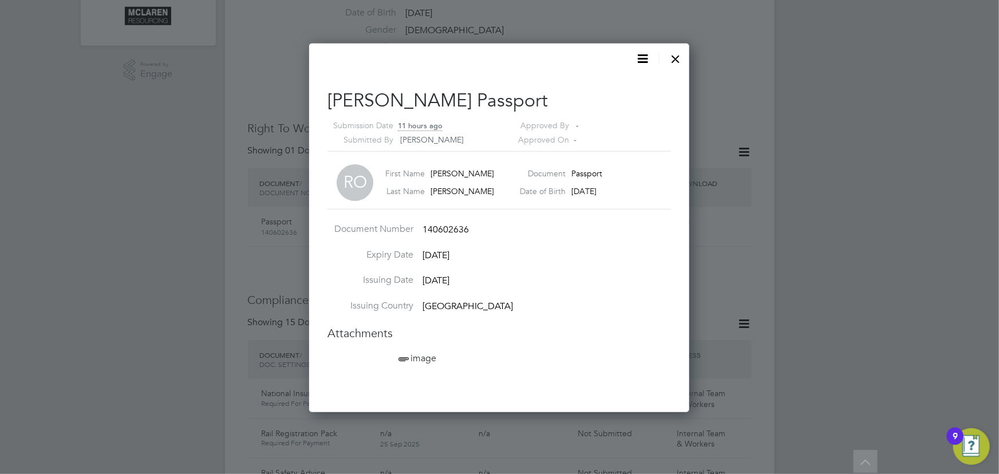
scroll to position [369, 381]
click at [413, 352] on li "image" at bounding box center [505, 365] width 218 height 26
click at [416, 356] on span "image" at bounding box center [416, 358] width 40 height 11
click at [678, 50] on div at bounding box center [676, 56] width 21 height 21
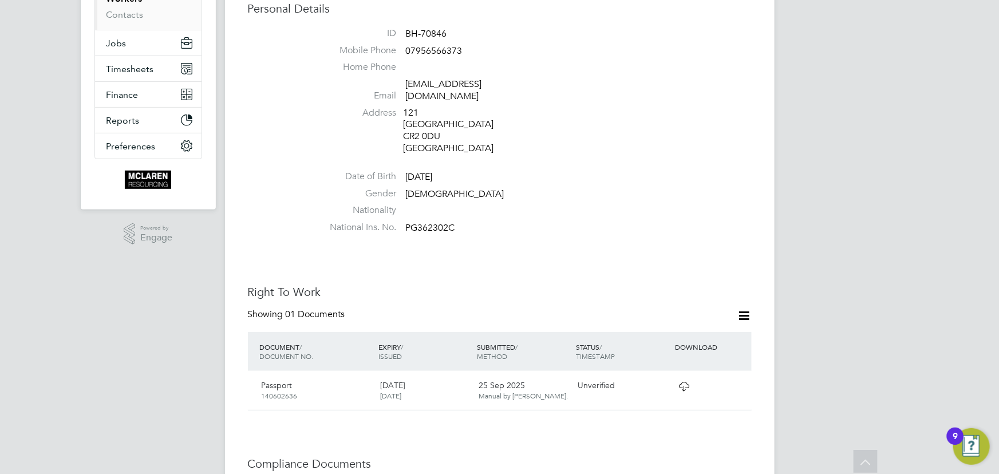
scroll to position [0, 0]
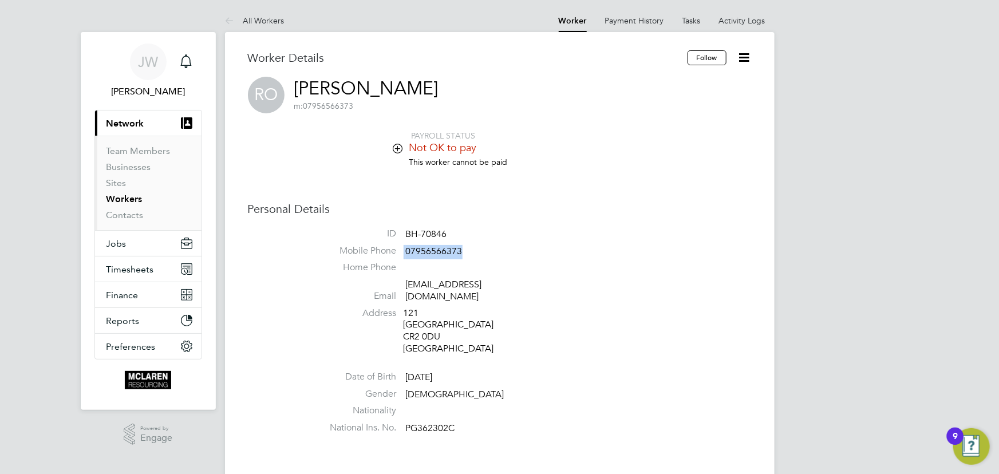
drag, startPoint x: 404, startPoint y: 249, endPoint x: 499, endPoint y: 245, distance: 95.7
click at [499, 245] on li "Mobile Phone 07956566373" at bounding box center [534, 253] width 435 height 17
copy li "07956566373"
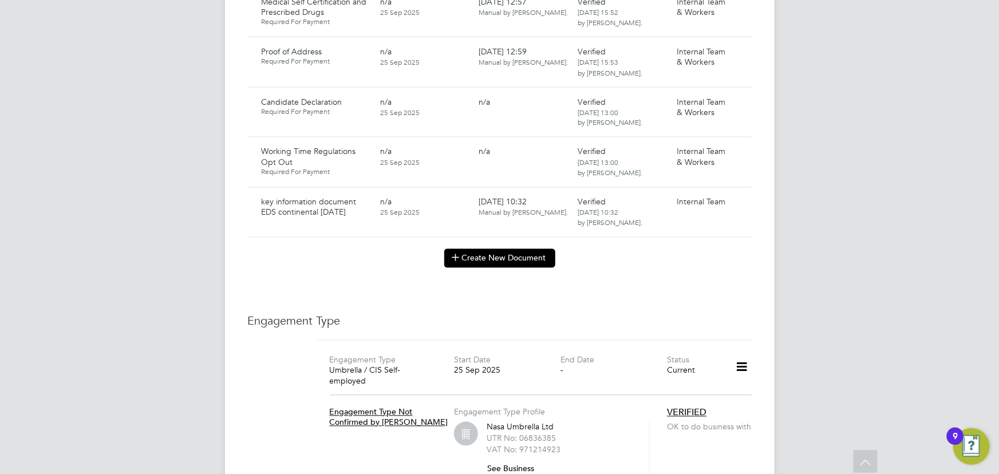
scroll to position [833, 0]
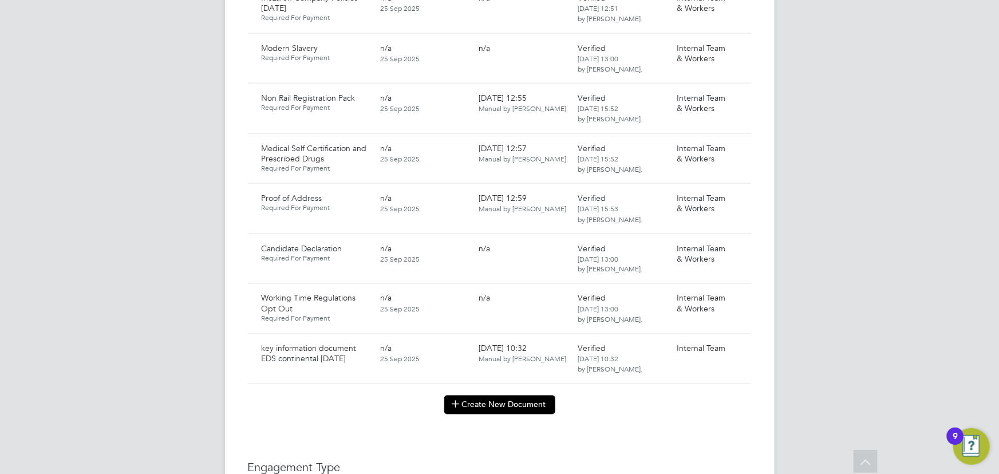
click at [489, 399] on button "Create New Document" at bounding box center [499, 405] width 111 height 18
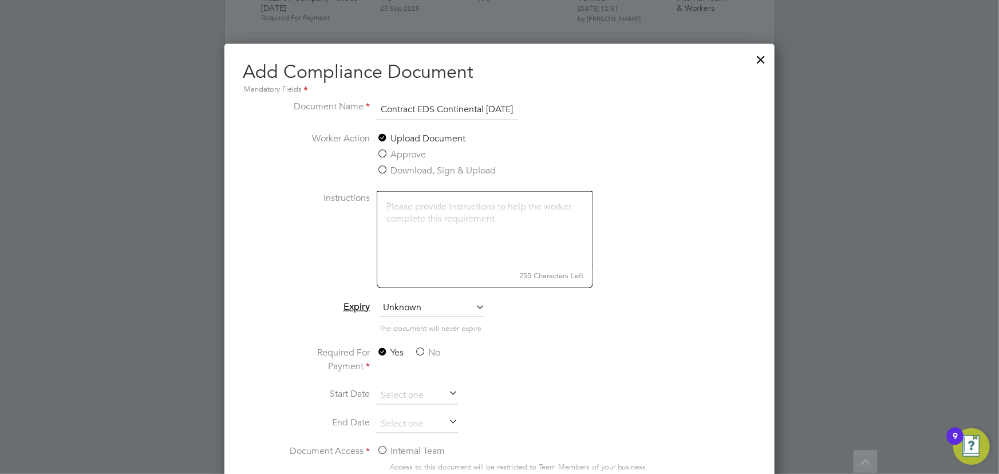
scroll to position [0, 10]
type input "Contract EDS Continental [DATE]"
click at [436, 350] on label "No" at bounding box center [428, 353] width 26 height 14
click at [0, 0] on input "No" at bounding box center [0, 0] width 0 height 0
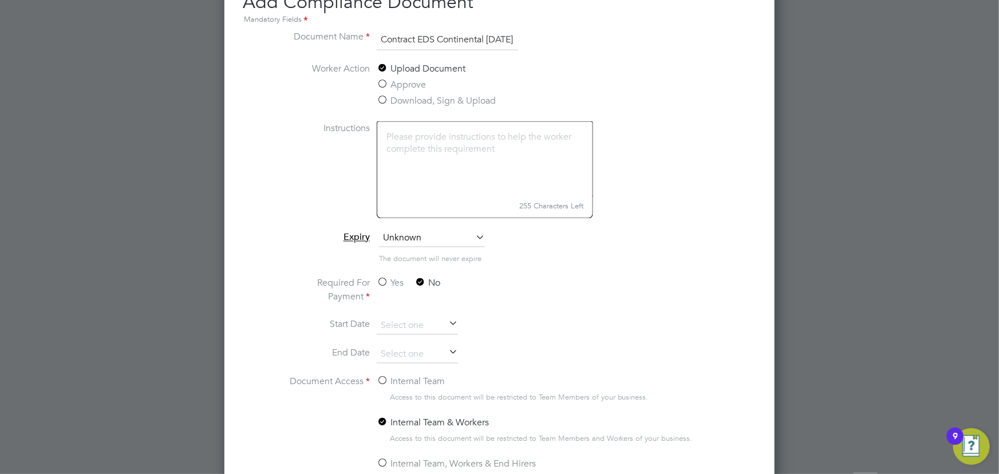
scroll to position [989, 0]
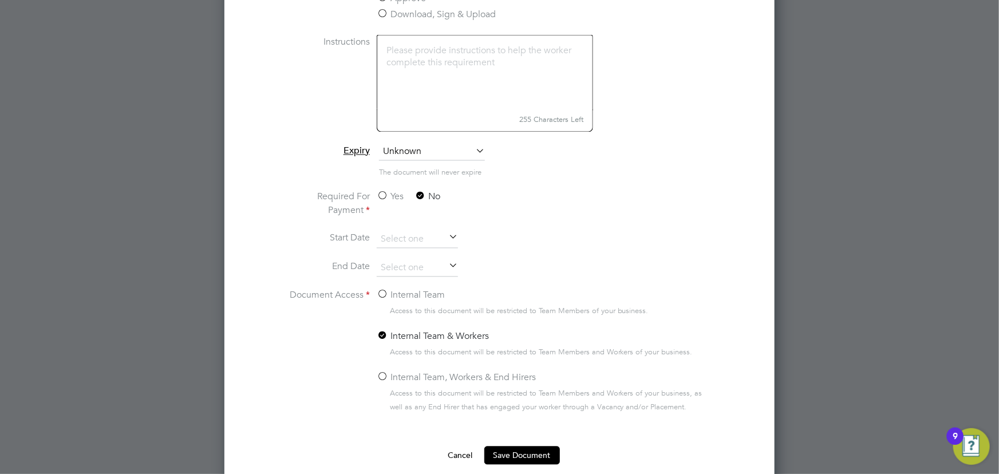
click at [395, 291] on label "Internal Team" at bounding box center [411, 296] width 68 height 14
click at [0, 0] on input "Internal Team" at bounding box center [0, 0] width 0 height 0
click at [520, 447] on button "Save Document" at bounding box center [522, 456] width 76 height 18
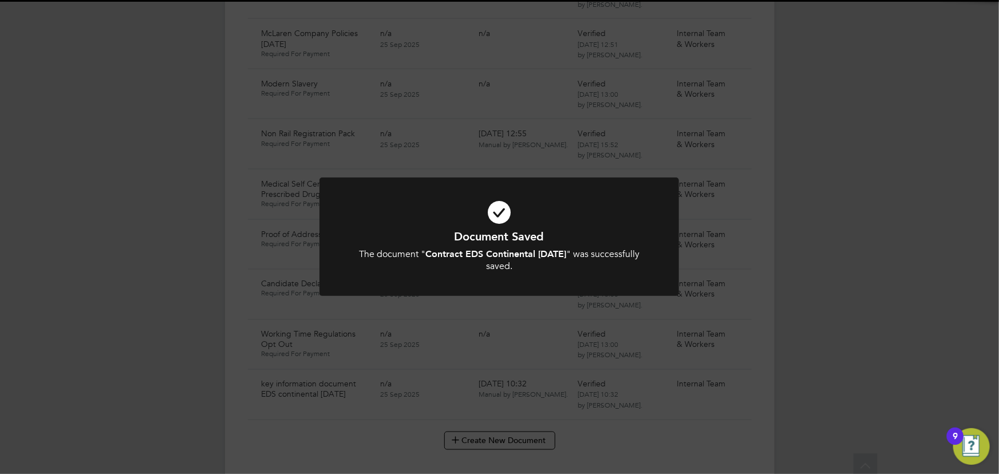
scroll to position [833, 0]
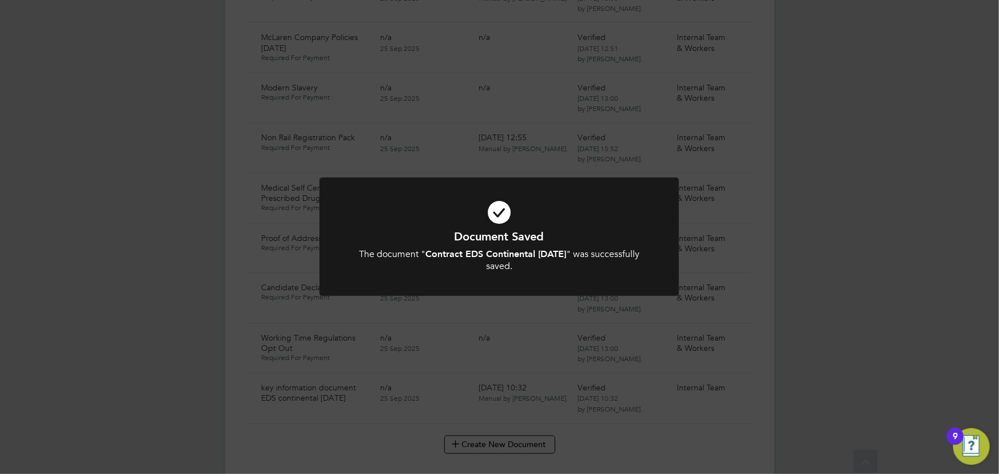
click at [158, 254] on div "Document Saved The document " Contract EDS Continental [DATE] " was successfull…" at bounding box center [499, 237] width 999 height 474
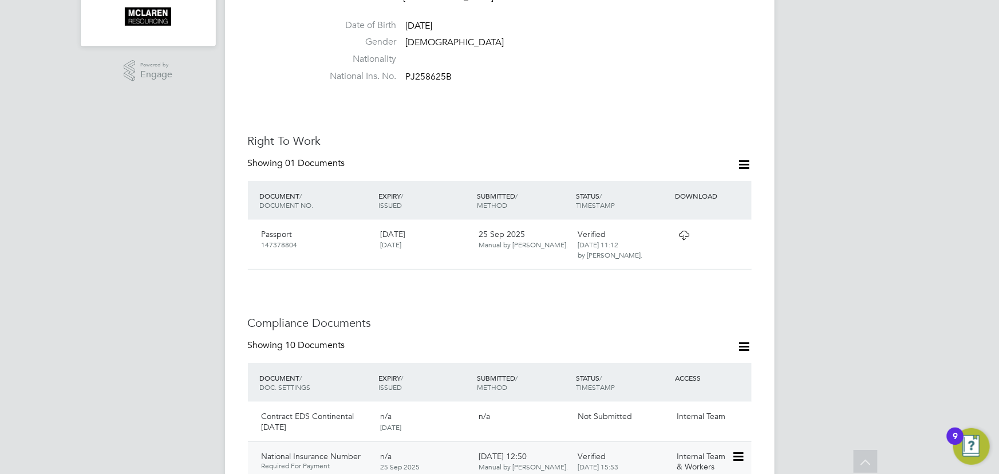
scroll to position [624, 0]
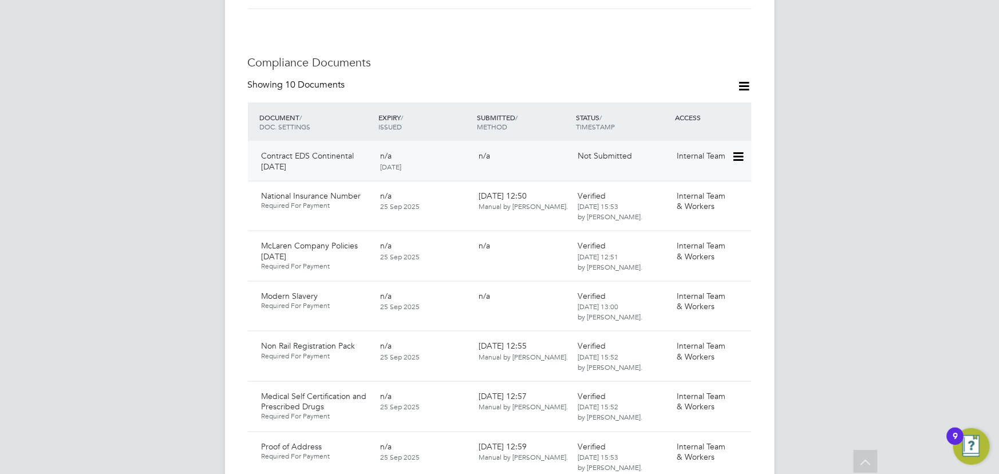
click at [743, 150] on icon at bounding box center [737, 157] width 11 height 14
click at [695, 184] on li "Submit Document" at bounding box center [703, 188] width 80 height 16
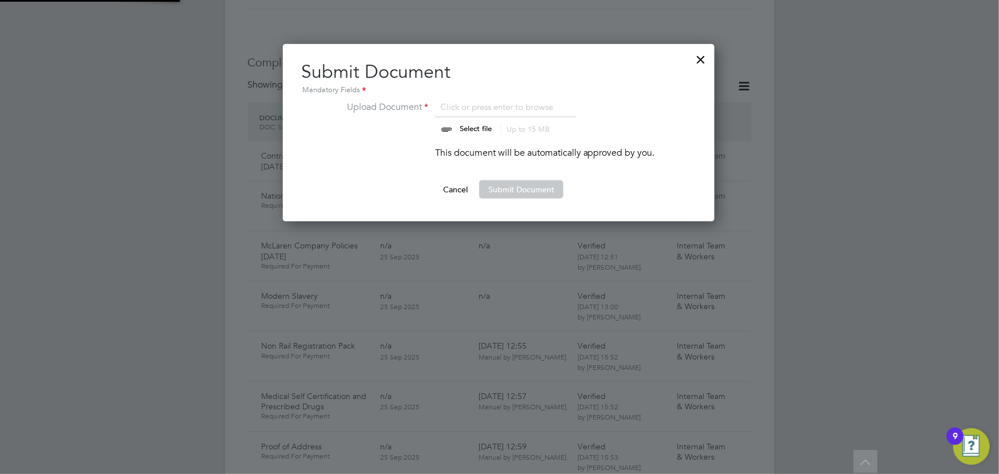
scroll to position [178, 433]
click at [477, 131] on input "file" at bounding box center [487, 117] width 180 height 34
type input "C:\fakepath\Complete_with_Docusign_Candidate_Terms_CIS_R (5).pdf"
click at [518, 188] on button "Submit Document" at bounding box center [521, 189] width 84 height 18
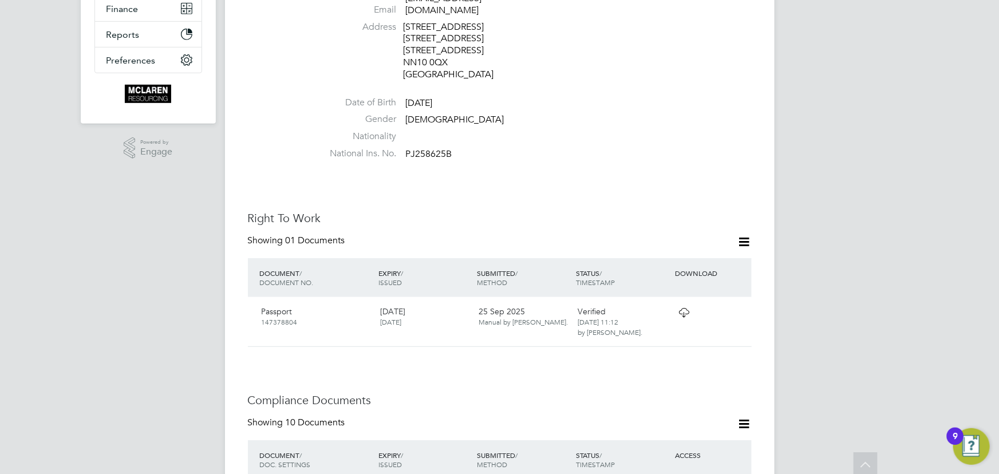
scroll to position [0, 0]
